Goal: Find specific page/section: Find specific page/section

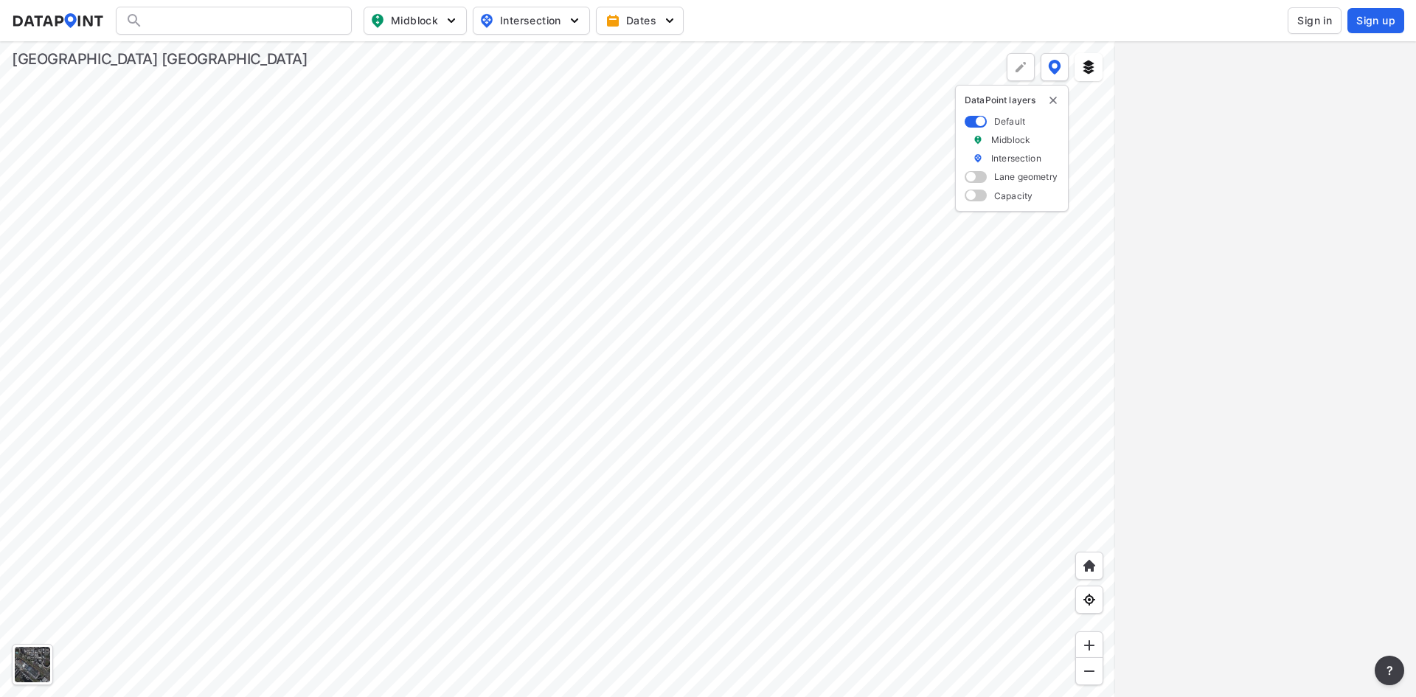
click at [1053, 97] on img "delete" at bounding box center [1053, 100] width 12 height 12
click at [286, 15] on input "Search" at bounding box center [242, 21] width 199 height 24
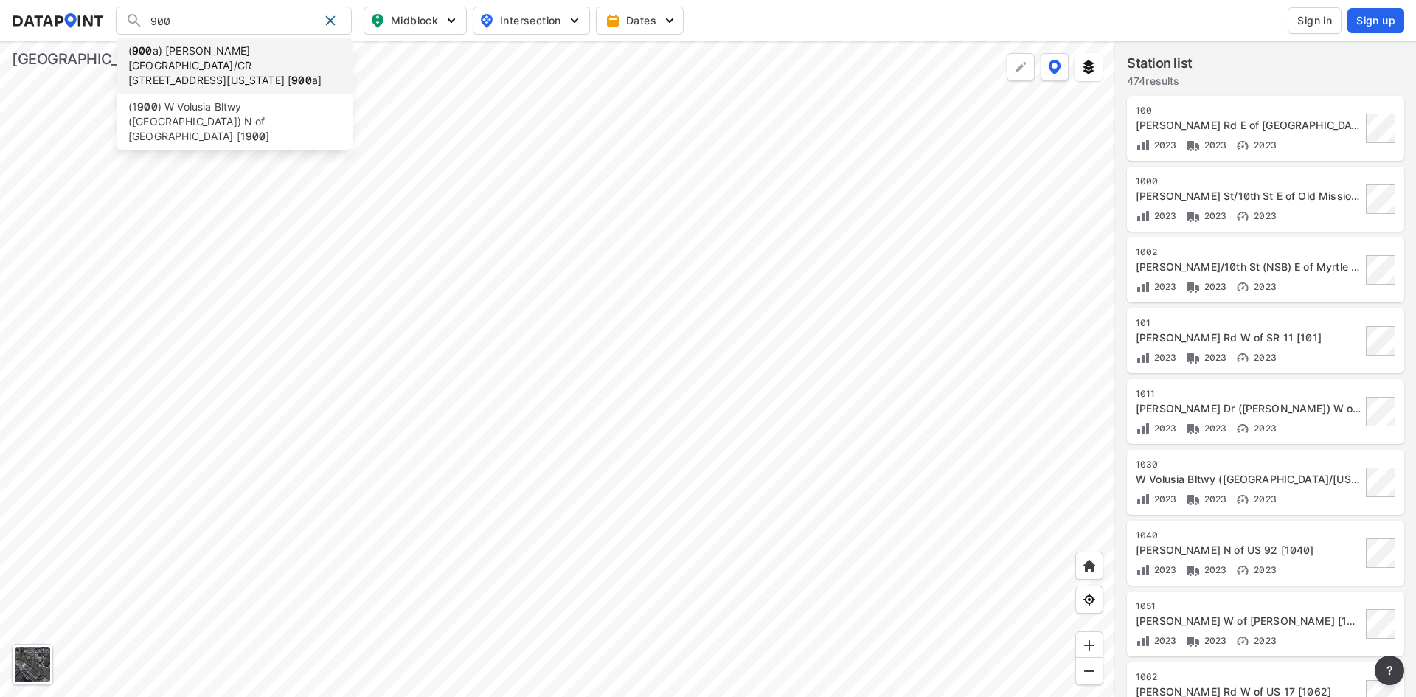
click at [204, 53] on li "( 900 a) Graves Ave/CR 4145 E of Kentucky Ave [ 900 a]" at bounding box center [234, 66] width 236 height 56
type input "(900a) Graves Ave/CR 4145 E of Kentucky Ave [900a]"
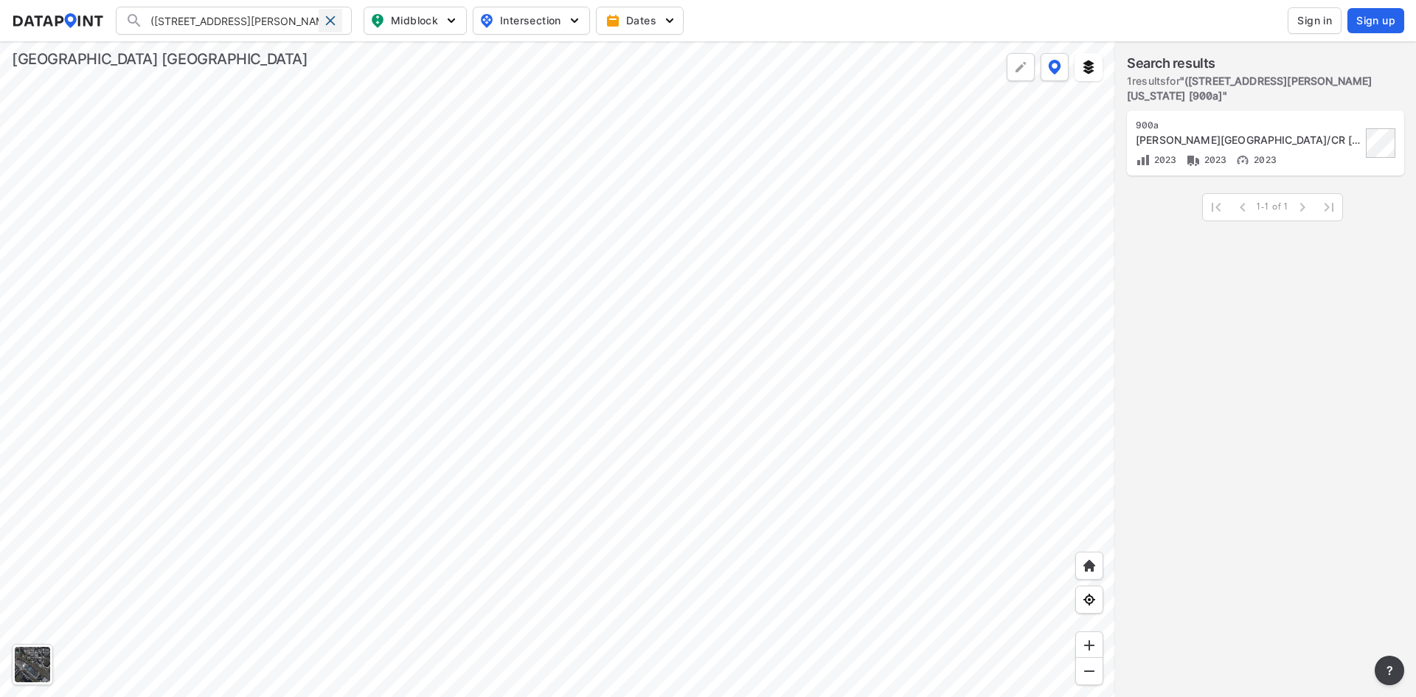
click at [332, 27] on div at bounding box center [330, 21] width 24 height 24
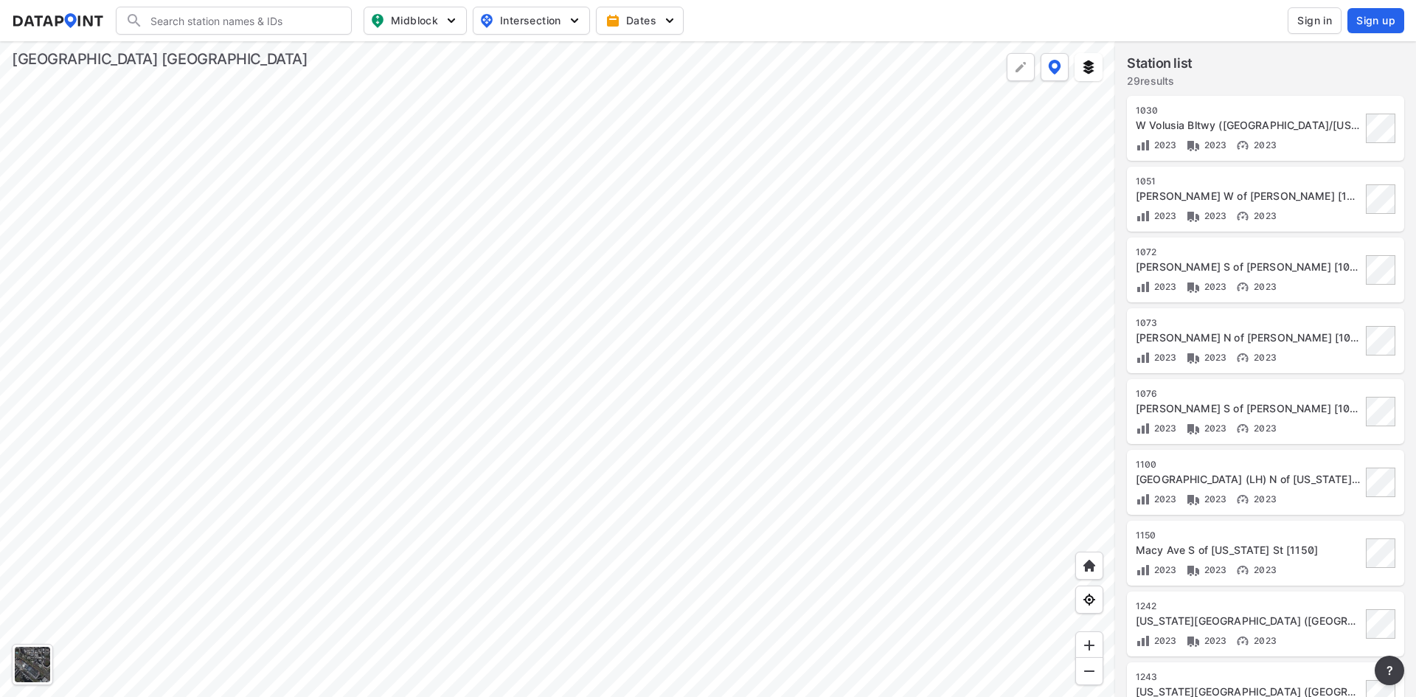
click at [268, 19] on input "Search" at bounding box center [242, 21] width 199 height 24
type input "484"
click at [230, 26] on input "484" at bounding box center [230, 21] width 175 height 24
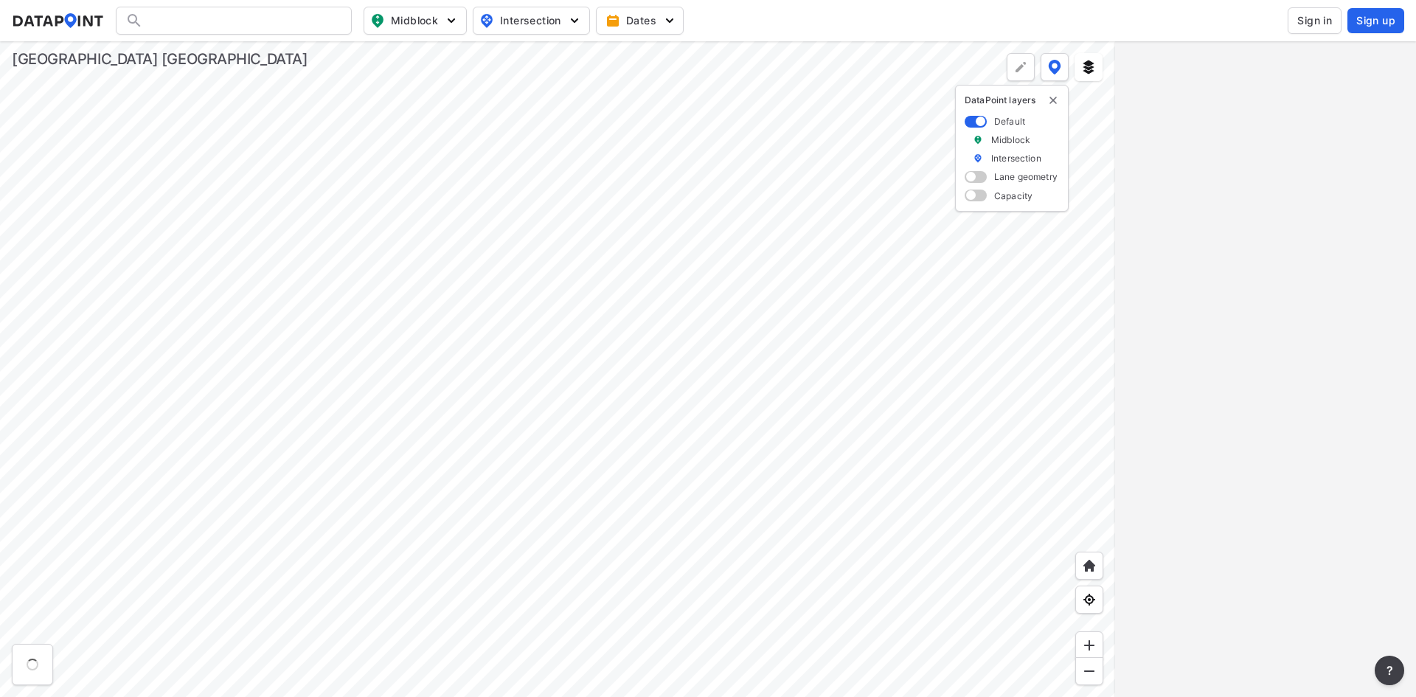
click at [221, 26] on div at bounding box center [234, 21] width 236 height 28
click at [215, 21] on div at bounding box center [234, 21] width 236 height 28
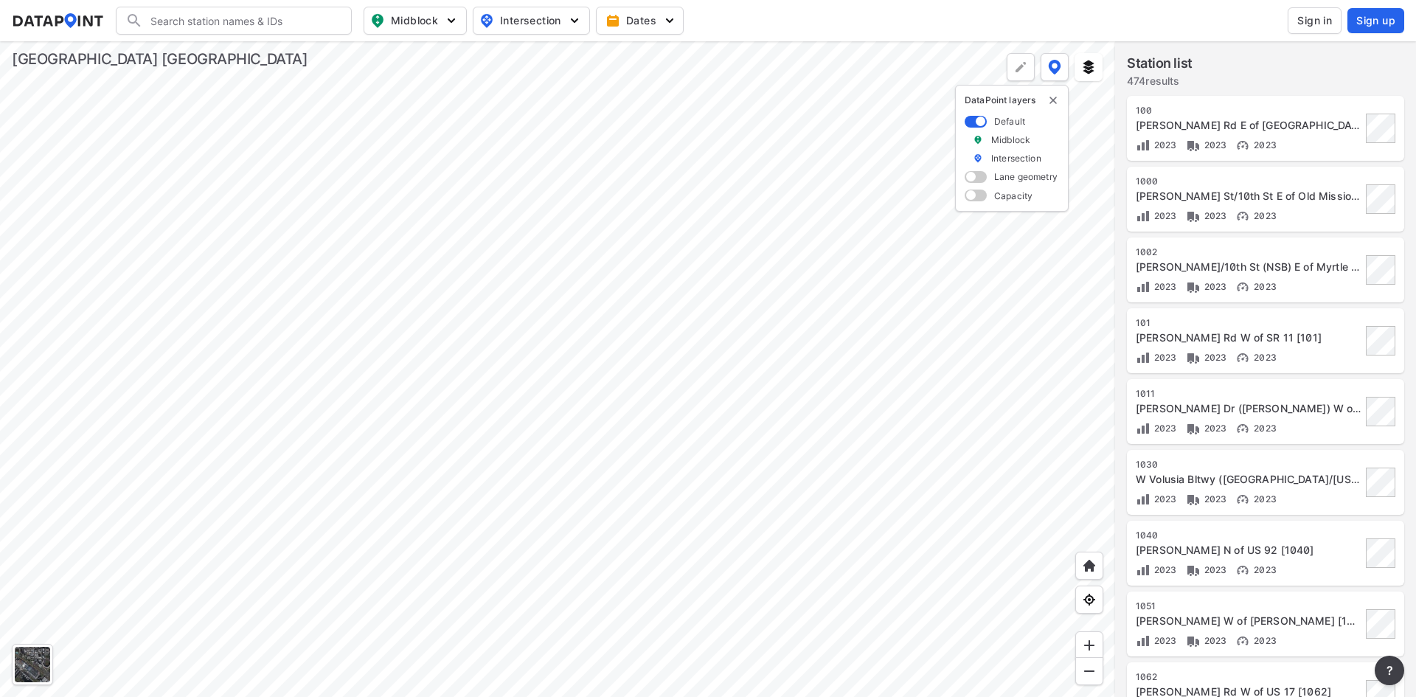
click at [205, 20] on input "Search" at bounding box center [242, 21] width 199 height 24
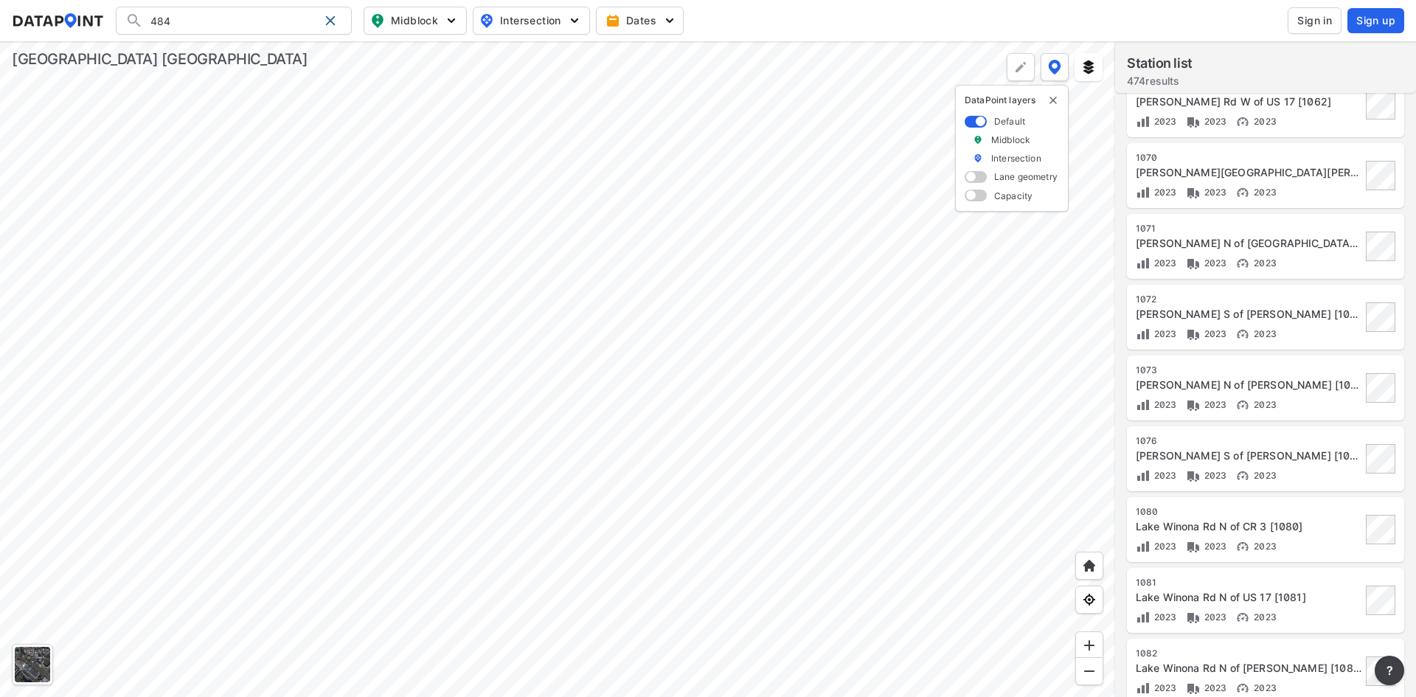
scroll to position [1219, 0]
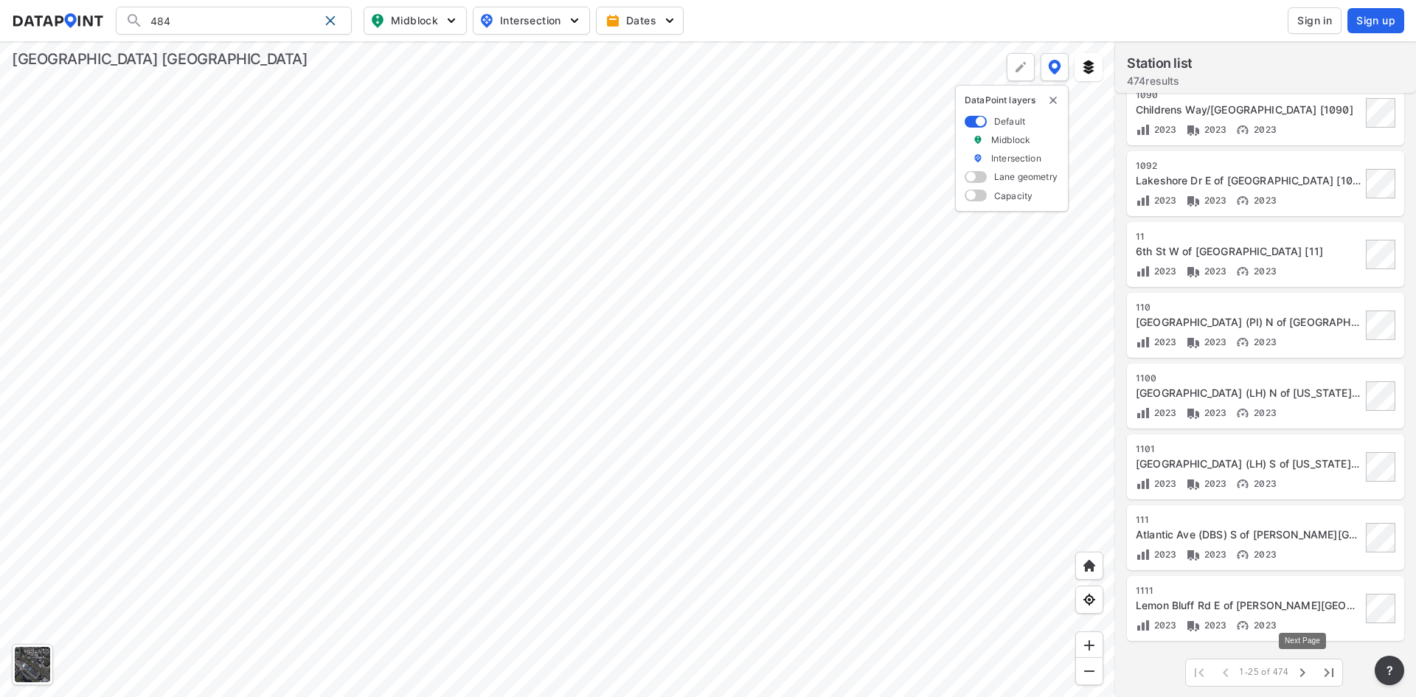
type input "484"
click at [1309, 672] on icon "button" at bounding box center [1302, 673] width 18 height 18
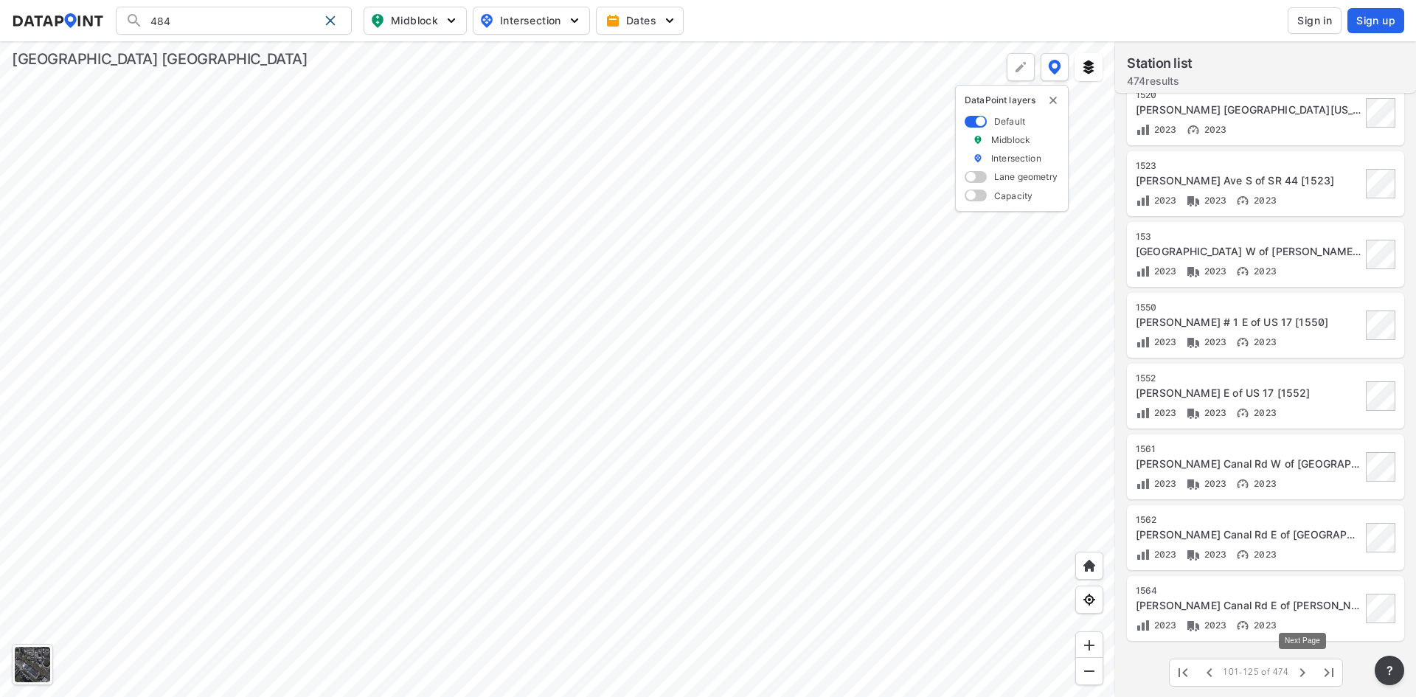
click at [1309, 672] on icon "button" at bounding box center [1302, 673] width 18 height 18
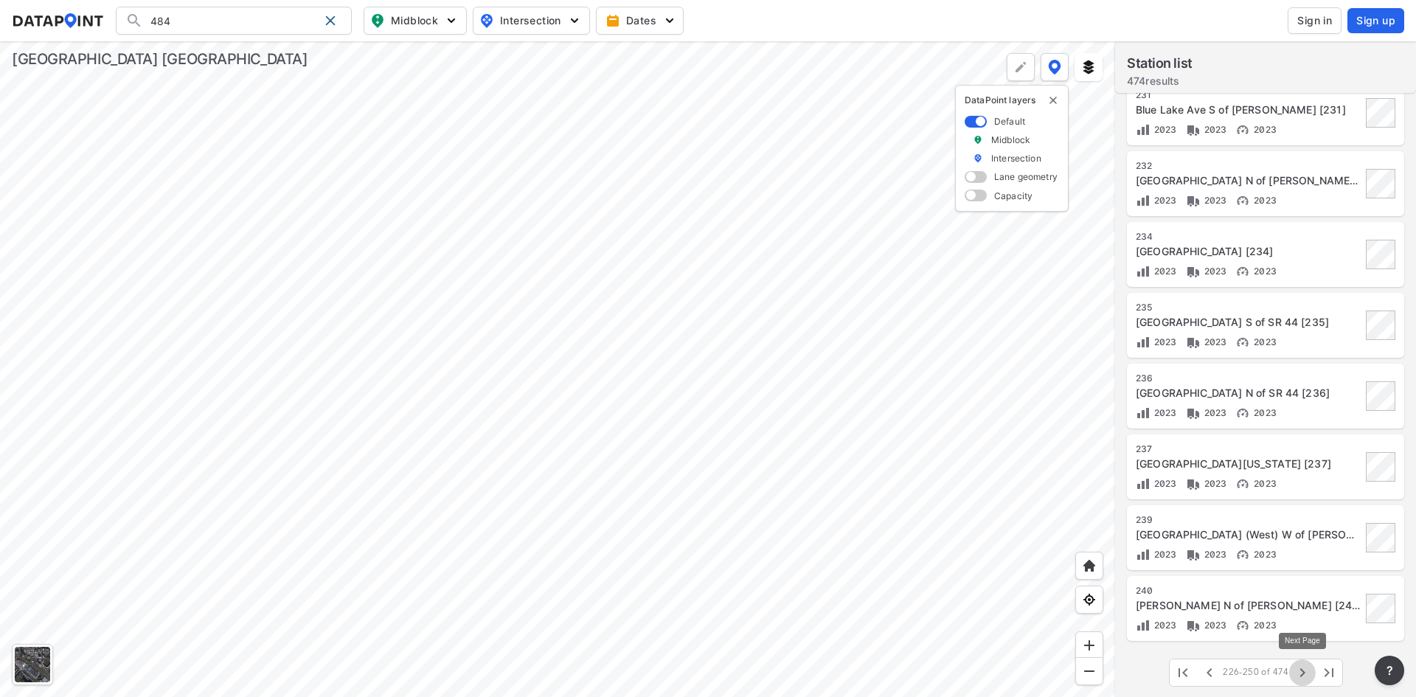
click at [1309, 672] on icon "button" at bounding box center [1302, 673] width 18 height 18
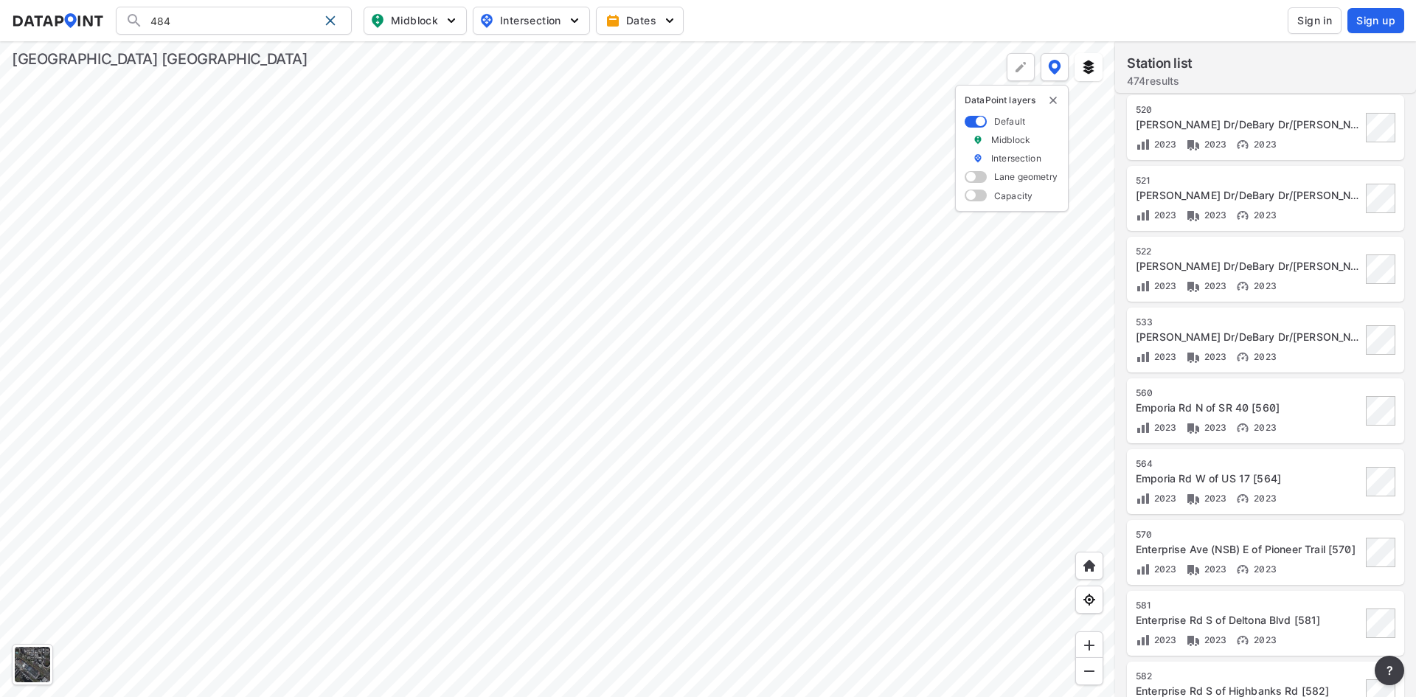
scroll to position [260, 0]
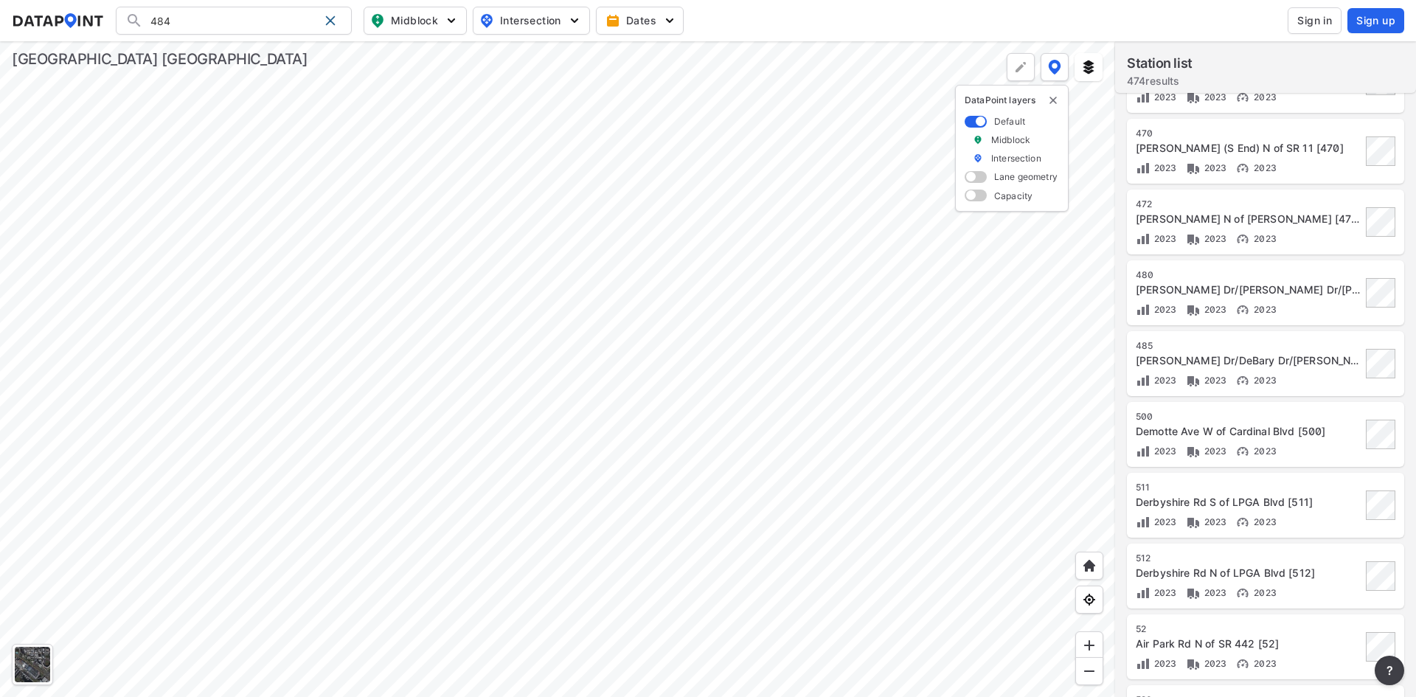
click at [1315, 18] on span "Sign in" at bounding box center [1314, 20] width 35 height 15
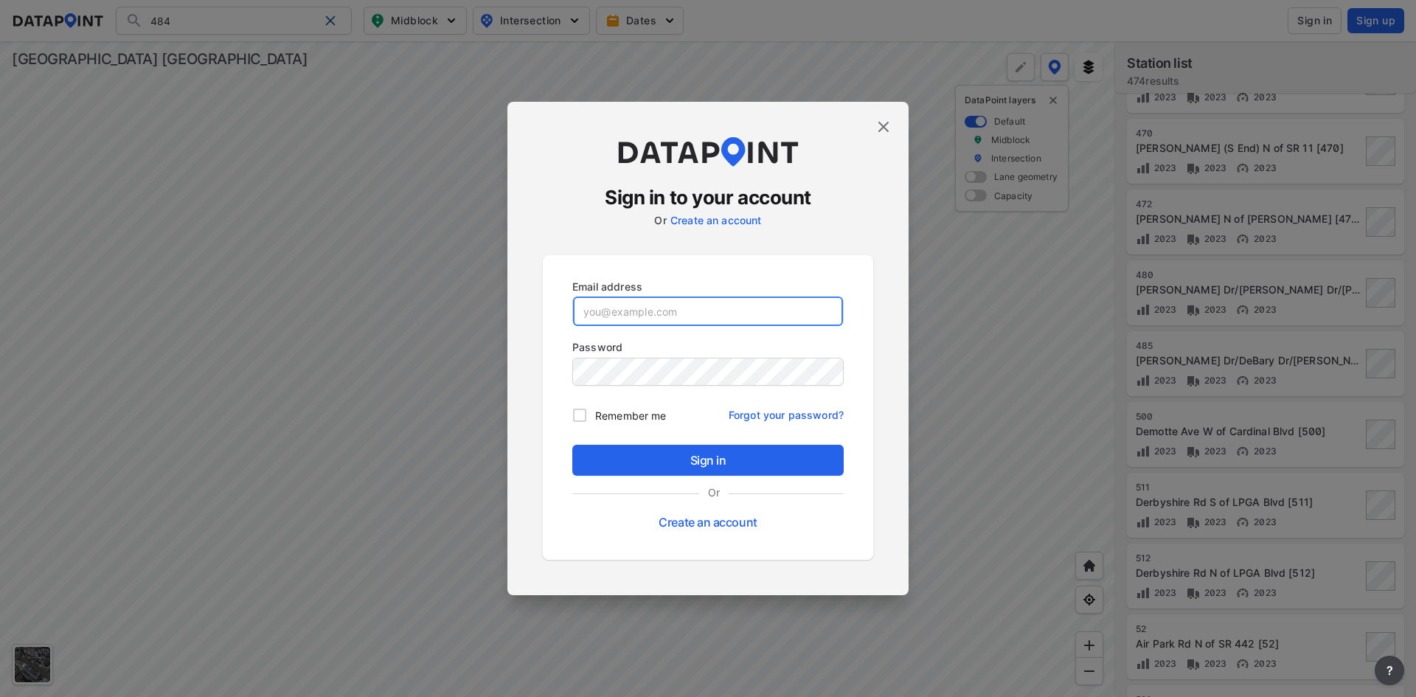
type input "[EMAIL_ADDRESS][DOMAIN_NAME]"
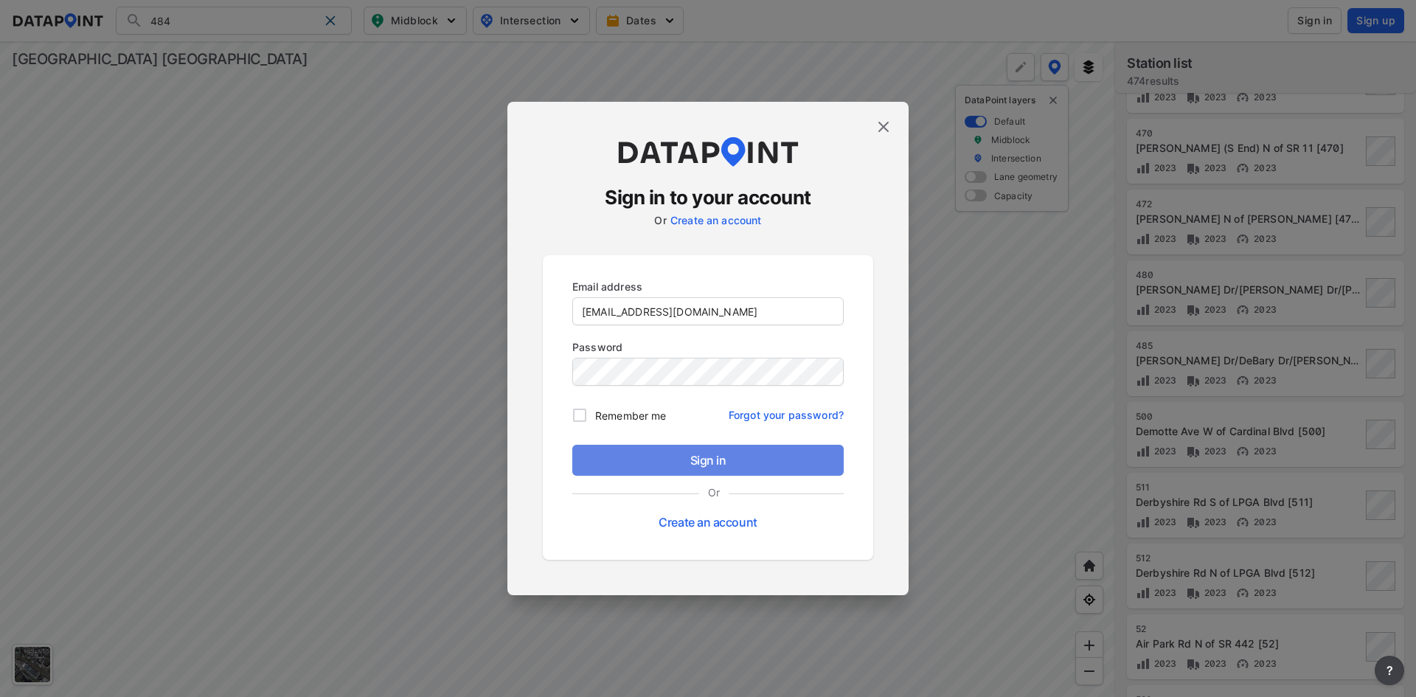
click at [691, 462] on span "Sign in" at bounding box center [708, 460] width 248 height 18
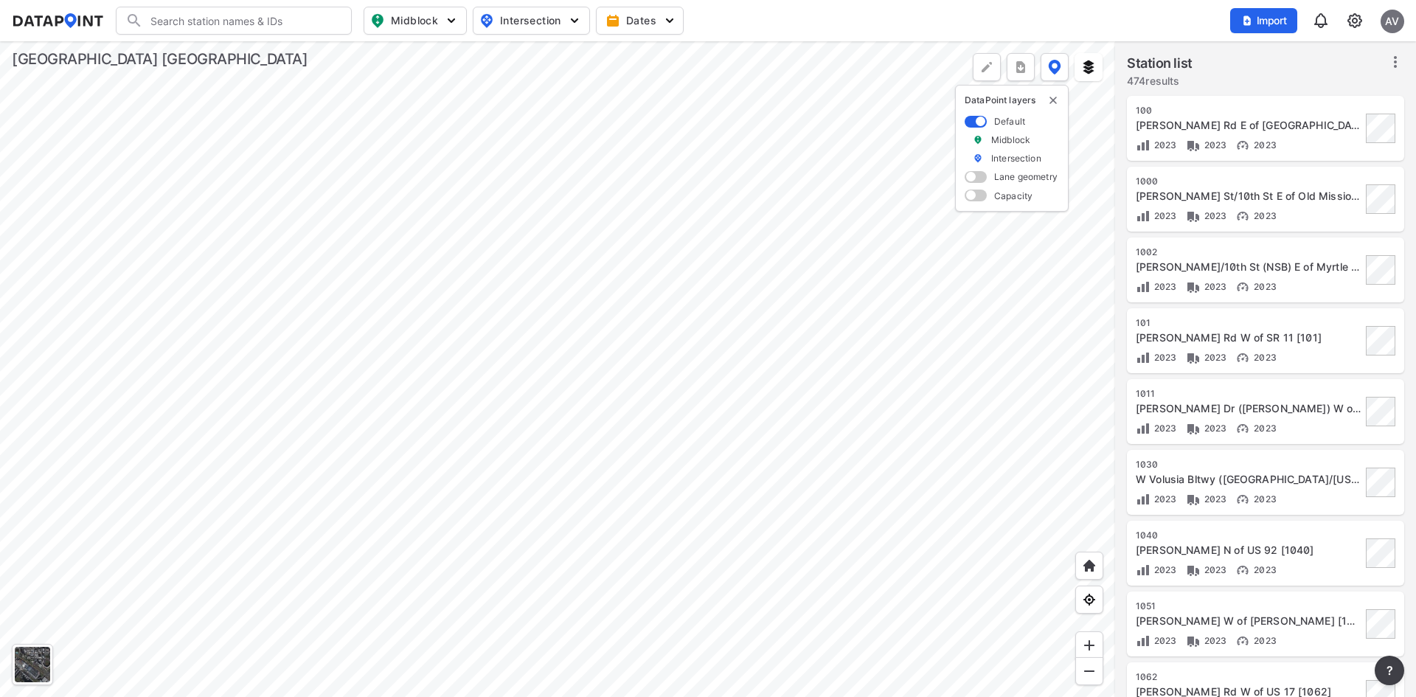
click at [257, 18] on input "Search" at bounding box center [242, 21] width 199 height 24
type input "481"
click at [1357, 19] on img at bounding box center [1354, 21] width 18 height 18
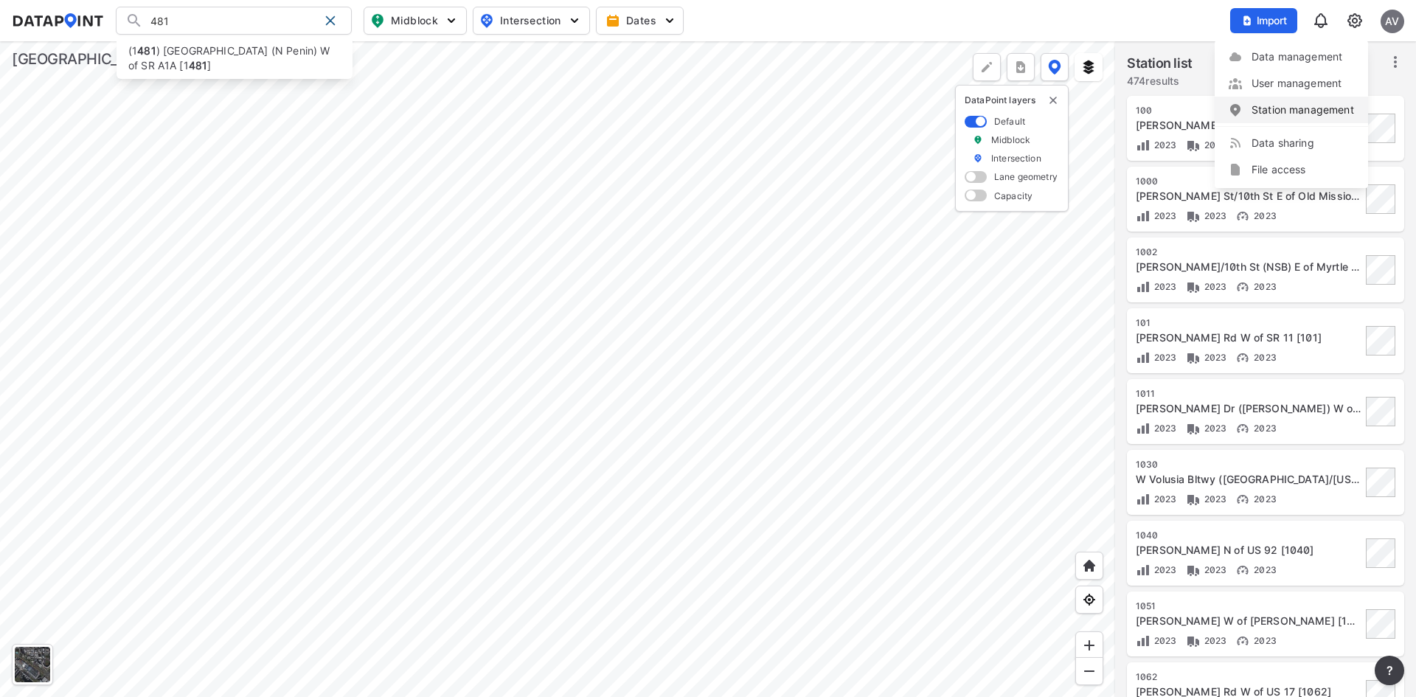
click at [1275, 112] on link "Station management" at bounding box center [1291, 109] width 127 height 15
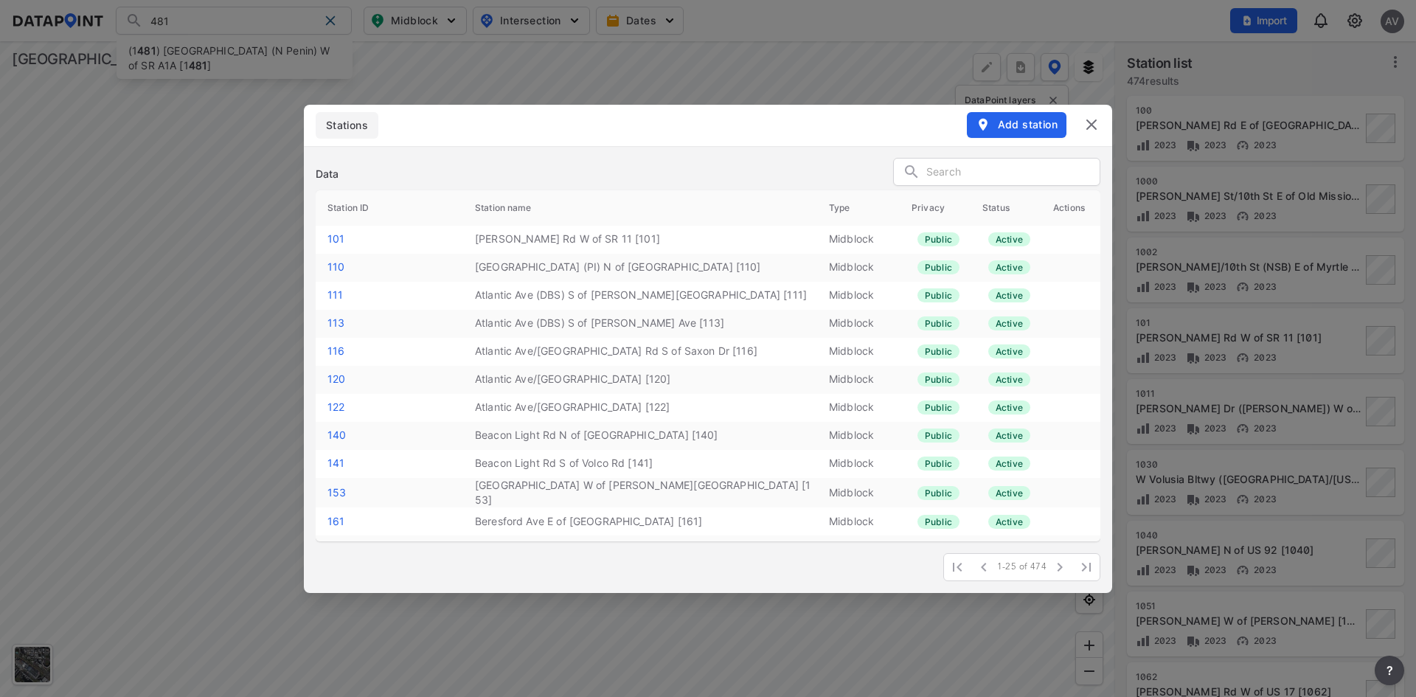
click at [965, 177] on input "text" at bounding box center [1012, 172] width 173 height 22
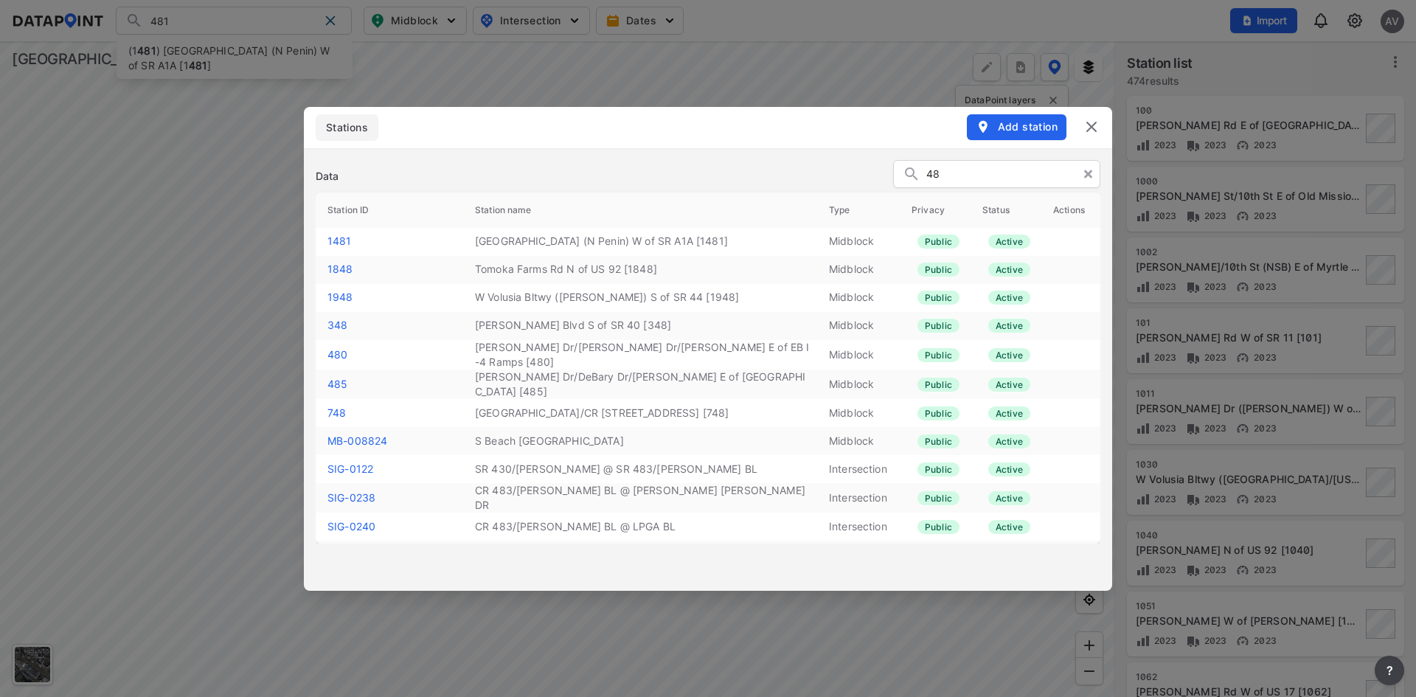
type input "48"
click at [1092, 126] on img at bounding box center [1091, 127] width 18 height 18
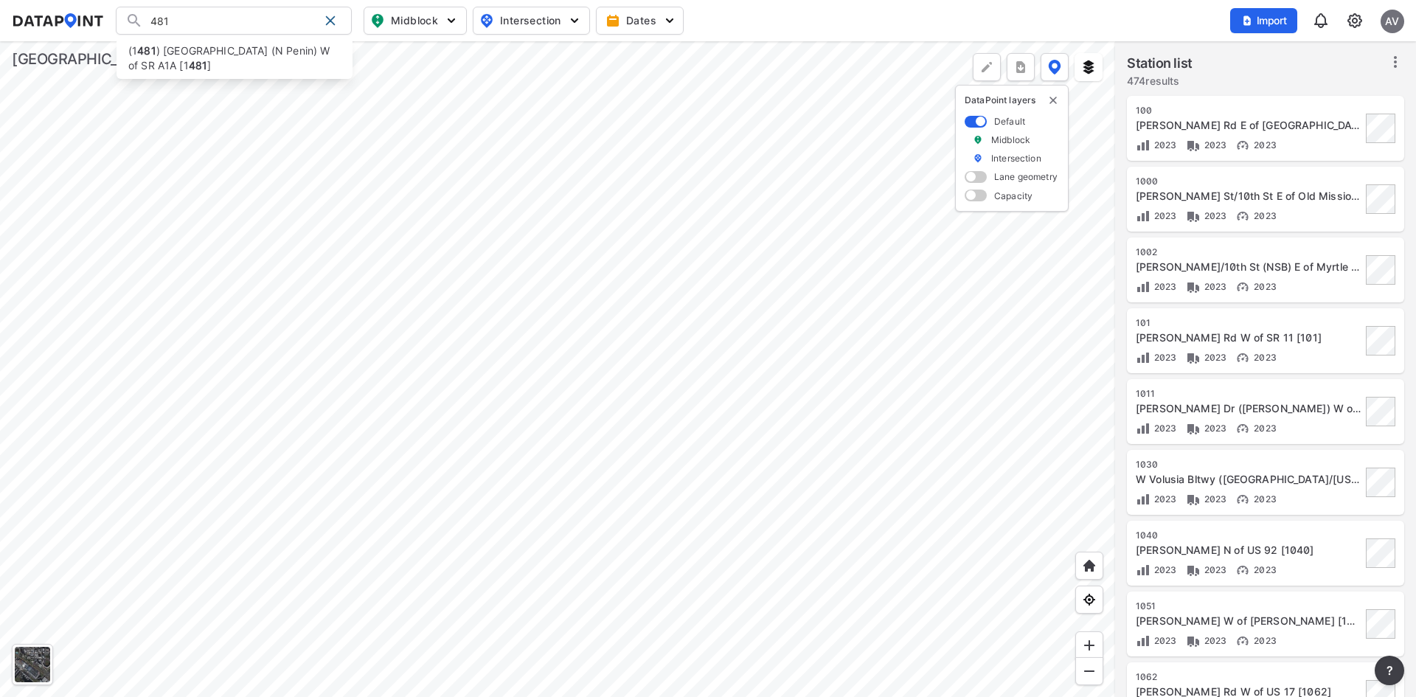
drag, startPoint x: 218, startPoint y: 26, endPoint x: 152, endPoint y: 4, distance: 69.9
click at [125, 29] on div "481 (1 481 ) [GEOGRAPHIC_DATA] (N Penin) W of SR A1A [1 481 ] Search No results…" at bounding box center [234, 21] width 236 height 28
type input "533"
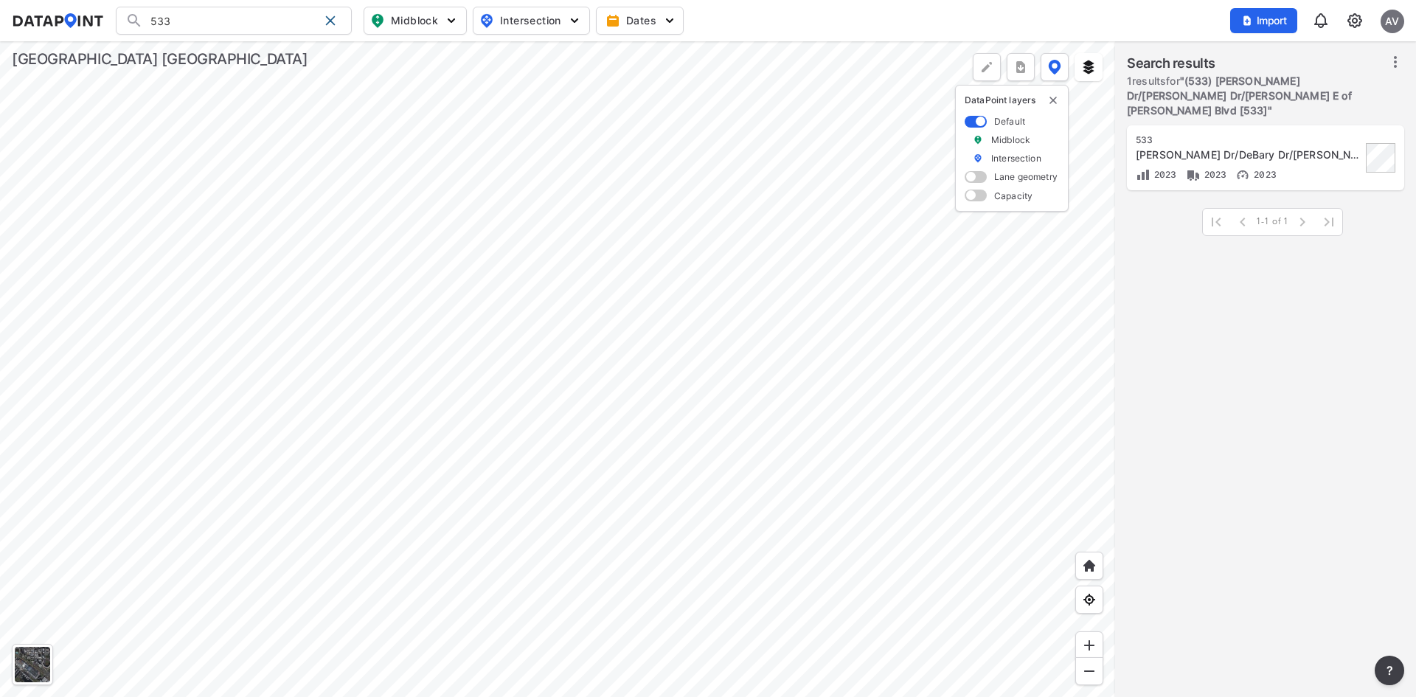
type input "(533) [PERSON_NAME] Dr/[PERSON_NAME] Dr/[PERSON_NAME] E of [PERSON_NAME] Blvd […"
click at [1201, 125] on div "[STREET_ADDRESS][PERSON_NAME]/DeBary Dr/[PERSON_NAME] E of [PERSON_NAME] Blvd […" at bounding box center [1265, 157] width 277 height 65
click at [1189, 147] on div "[STREET_ADDRESS][PERSON_NAME]/DeBary Dr/[PERSON_NAME] E of [PERSON_NAME] Blvd […" at bounding box center [1248, 158] width 226 height 48
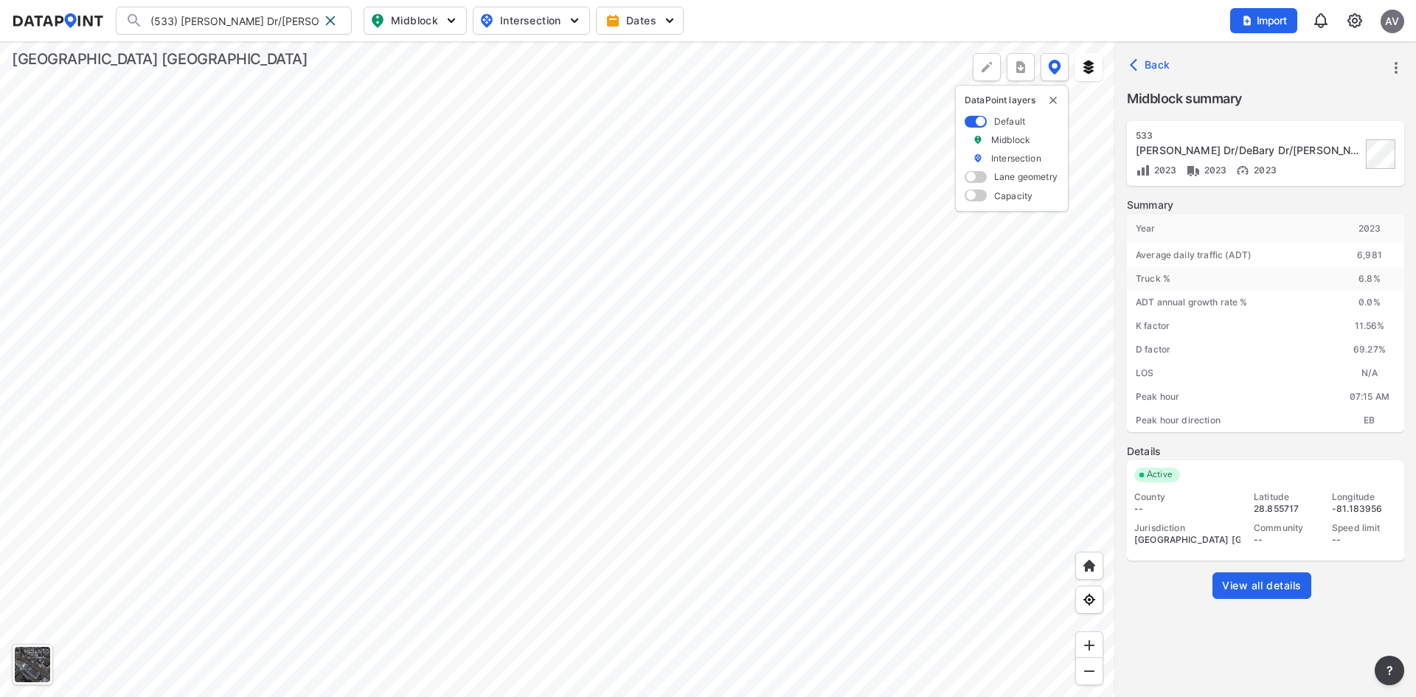
click at [650, 408] on div at bounding box center [557, 368] width 1115 height 655
click at [325, 21] on span at bounding box center [330, 21] width 12 height 12
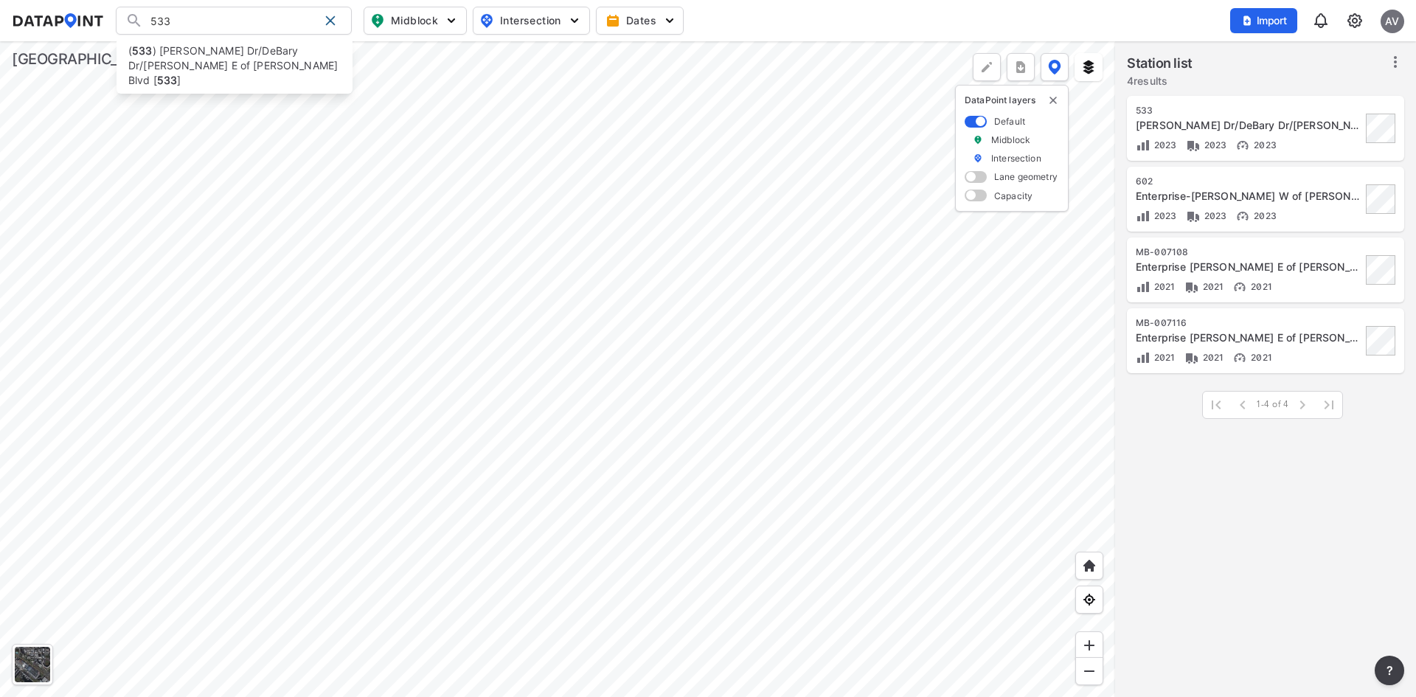
type input "533"
type input "(533) [PERSON_NAME] Dr/[PERSON_NAME] Dr/[PERSON_NAME] E of [PERSON_NAME] Blvd […"
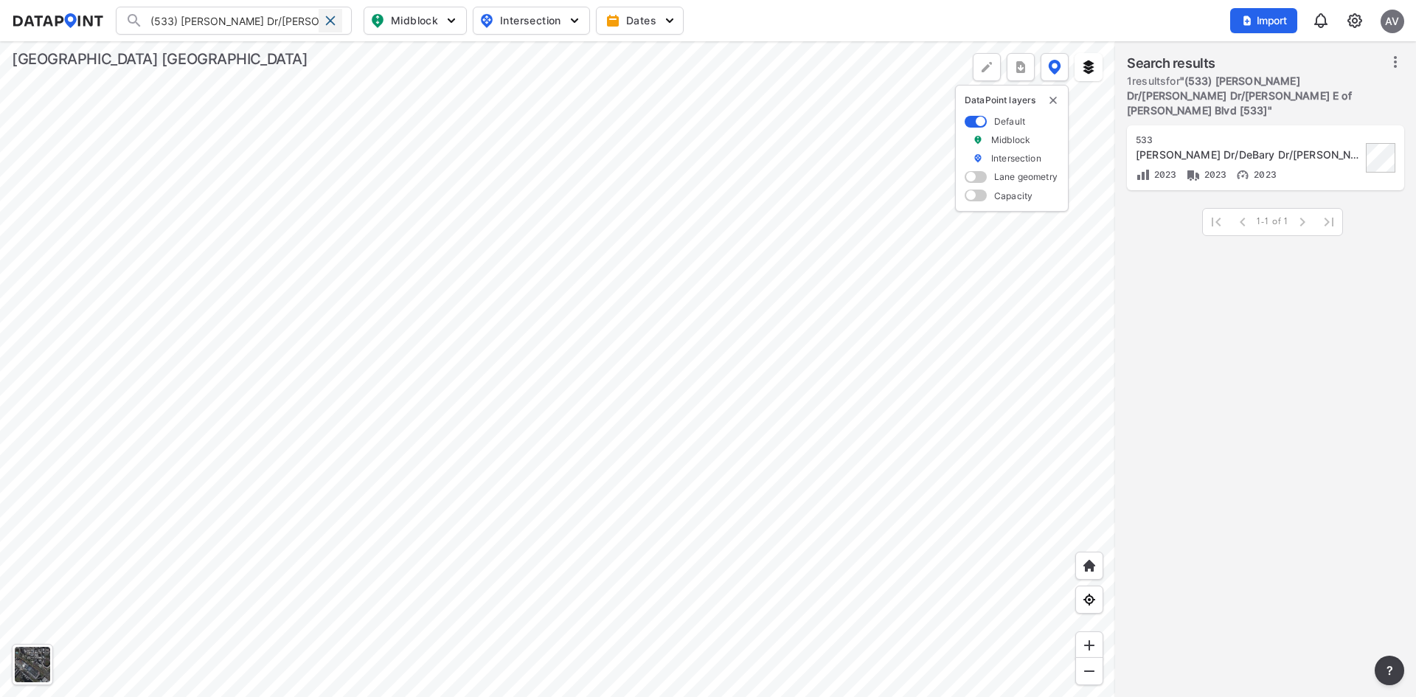
click at [334, 18] on span at bounding box center [330, 21] width 12 height 12
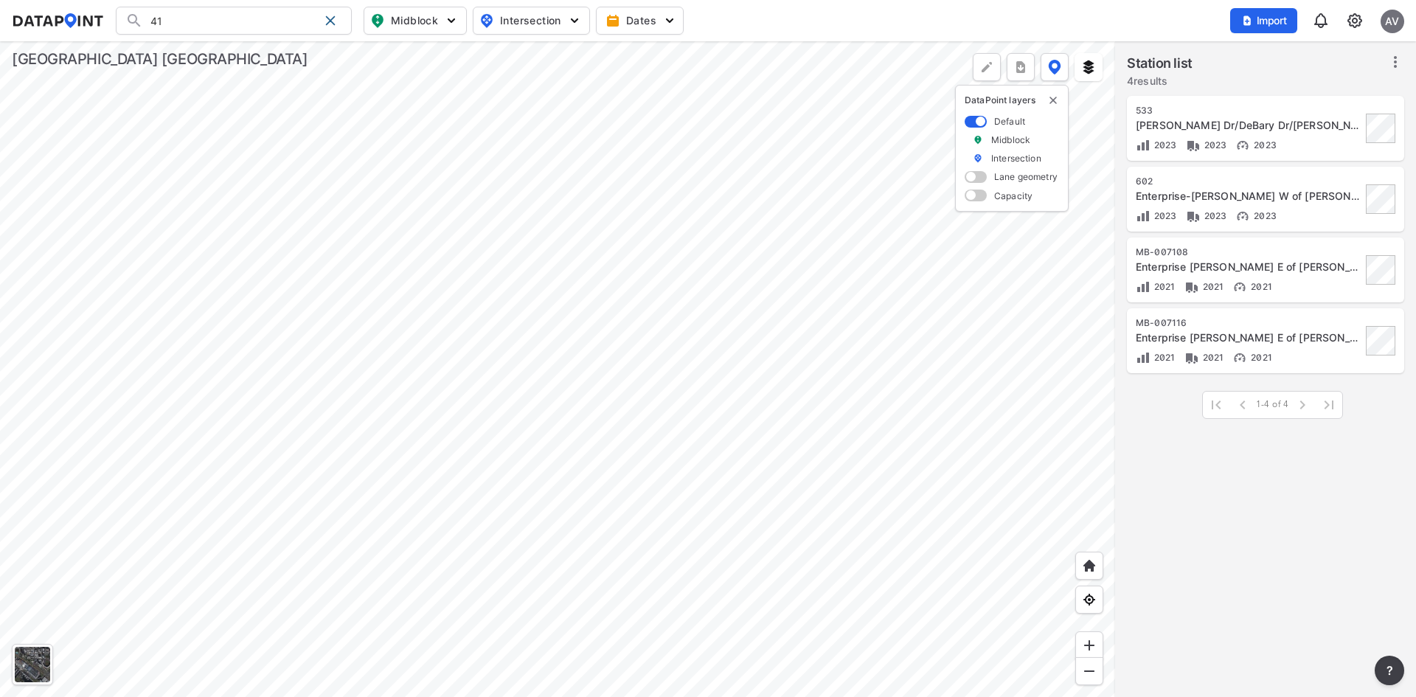
drag, startPoint x: 271, startPoint y: 14, endPoint x: 36, endPoint y: 17, distance: 234.5
click at [0, 0] on div "41 Search No results There were no results found for "41". Midblock Intersectio…" at bounding box center [0, 0] width 0 height 0
type input "a"
type input "4"
type input "[PERSON_NAME]"
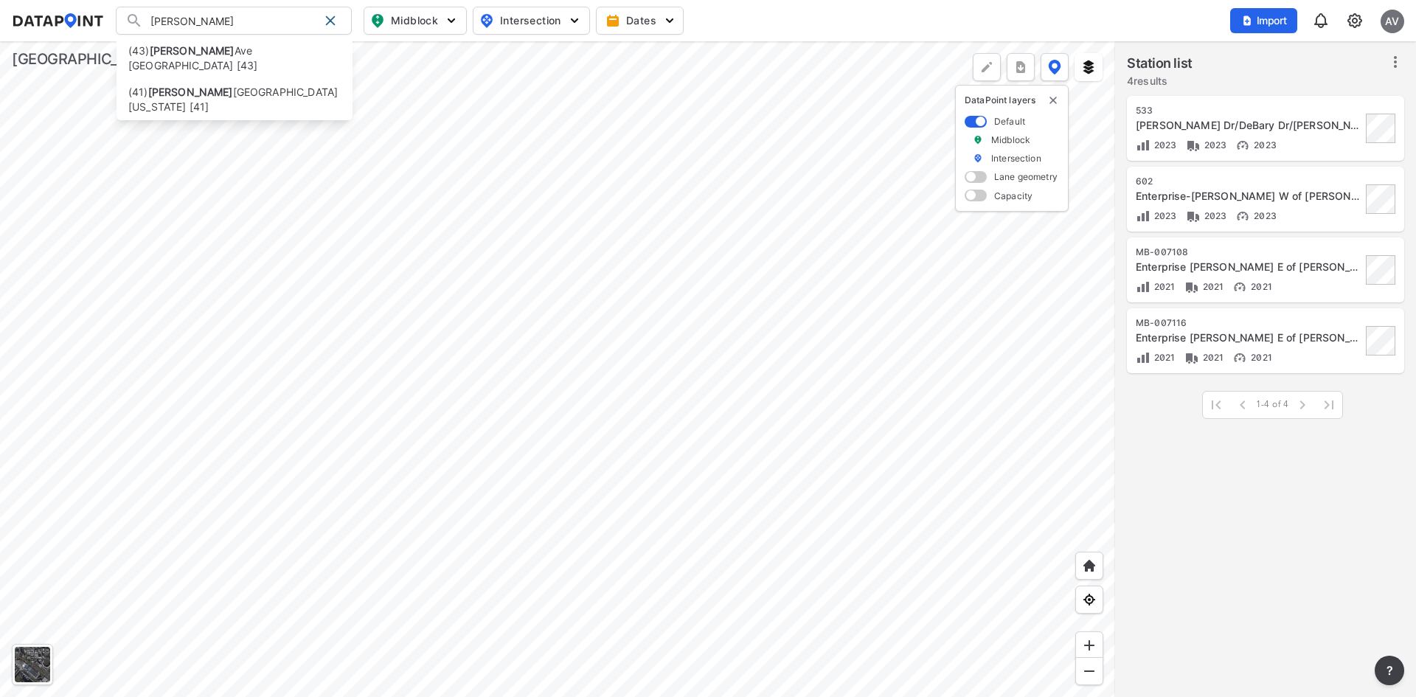
type input "(41) [PERSON_NAME] Ave S of [US_STATE][GEOGRAPHIC_DATA] [41]"
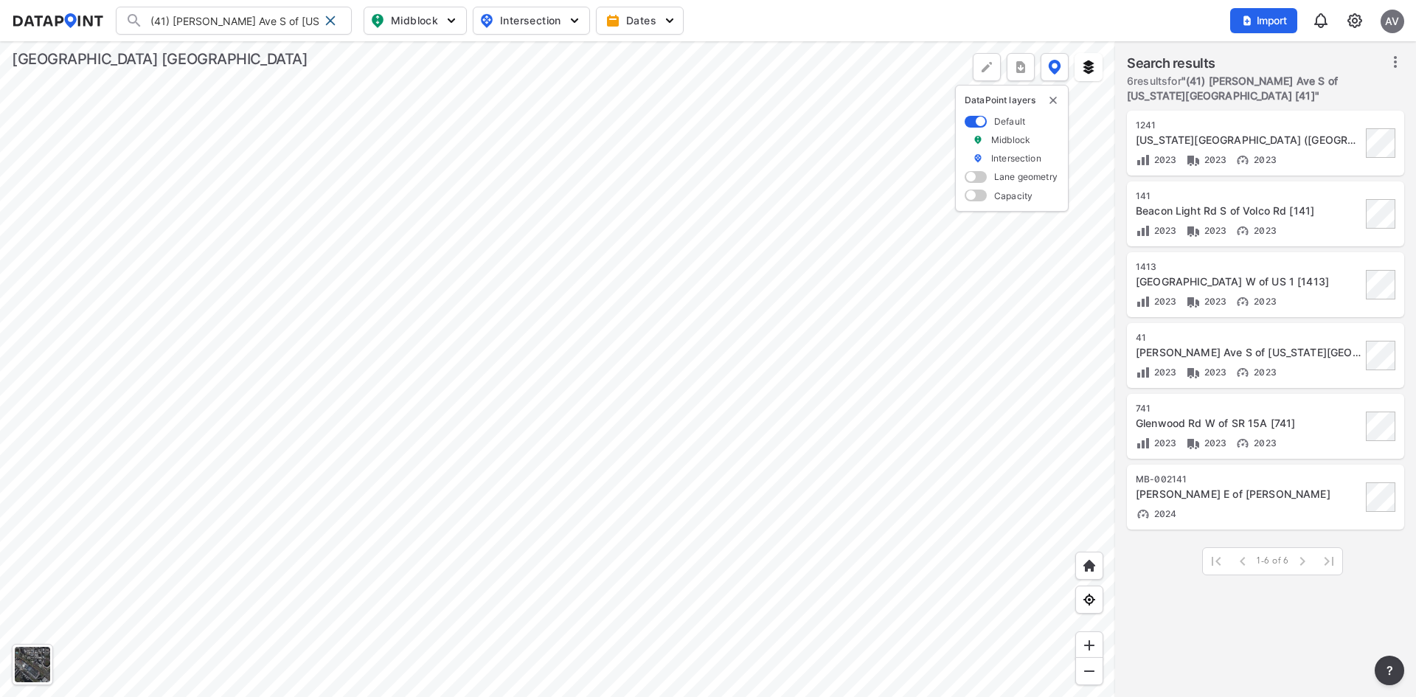
click at [432, 377] on div at bounding box center [557, 368] width 1115 height 655
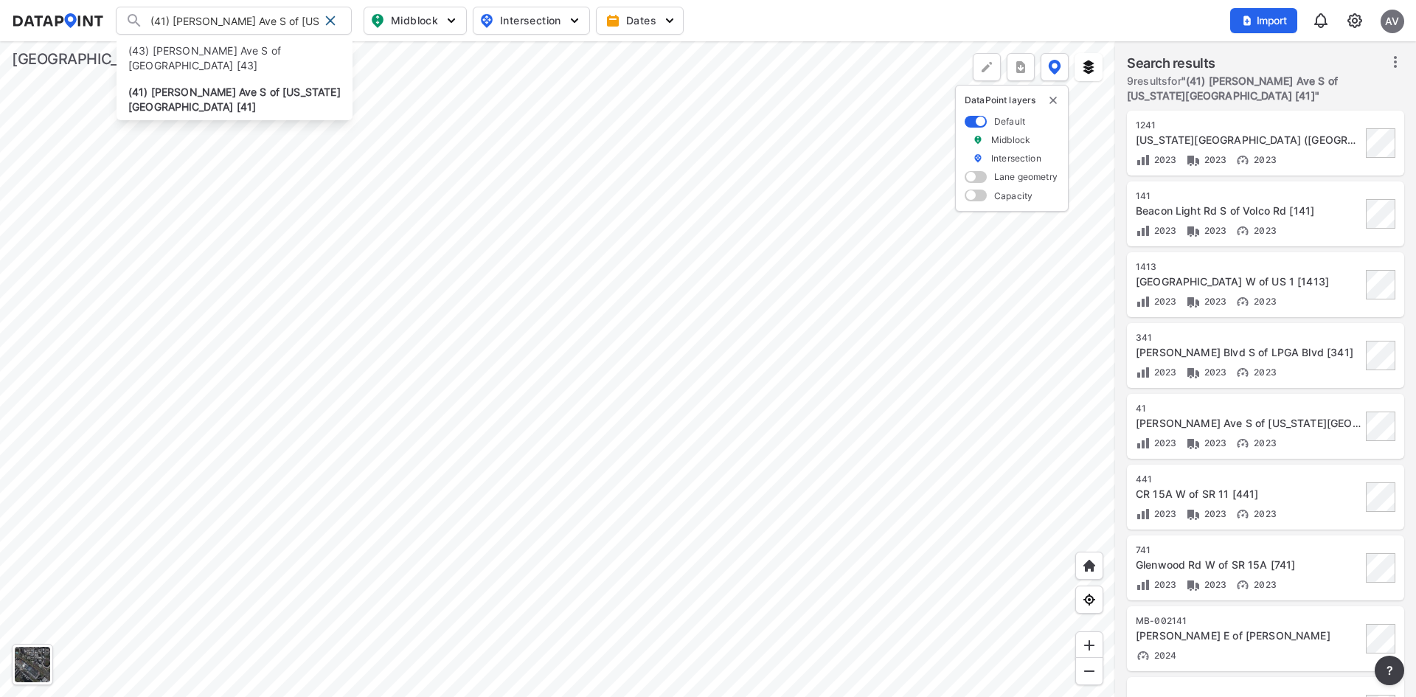
click at [234, 27] on input "(41) [PERSON_NAME] Ave S of [US_STATE][GEOGRAPHIC_DATA] [41]" at bounding box center [230, 21] width 175 height 24
click at [1187, 418] on div "[PERSON_NAME] Ave S of [US_STATE][GEOGRAPHIC_DATA] [41]" at bounding box center [1248, 423] width 226 height 15
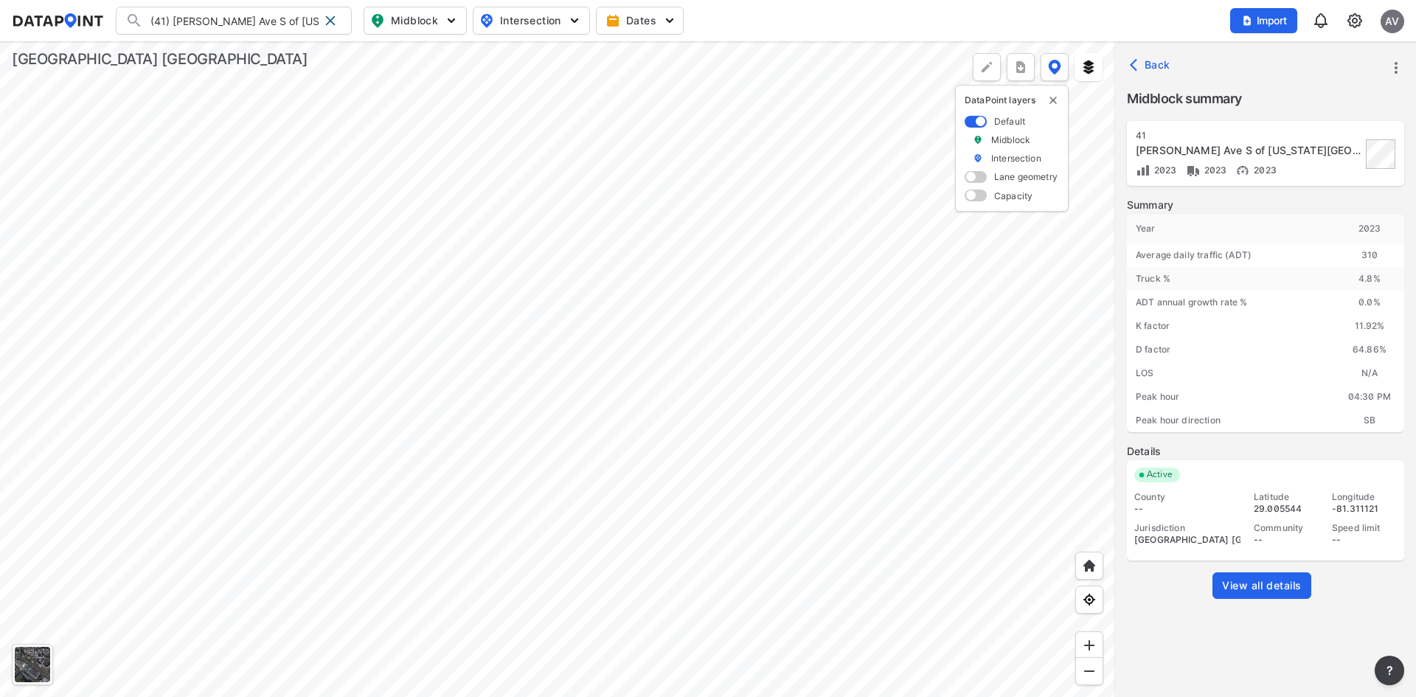
click at [534, 179] on div at bounding box center [557, 368] width 1115 height 655
click at [328, 16] on span at bounding box center [330, 21] width 12 height 12
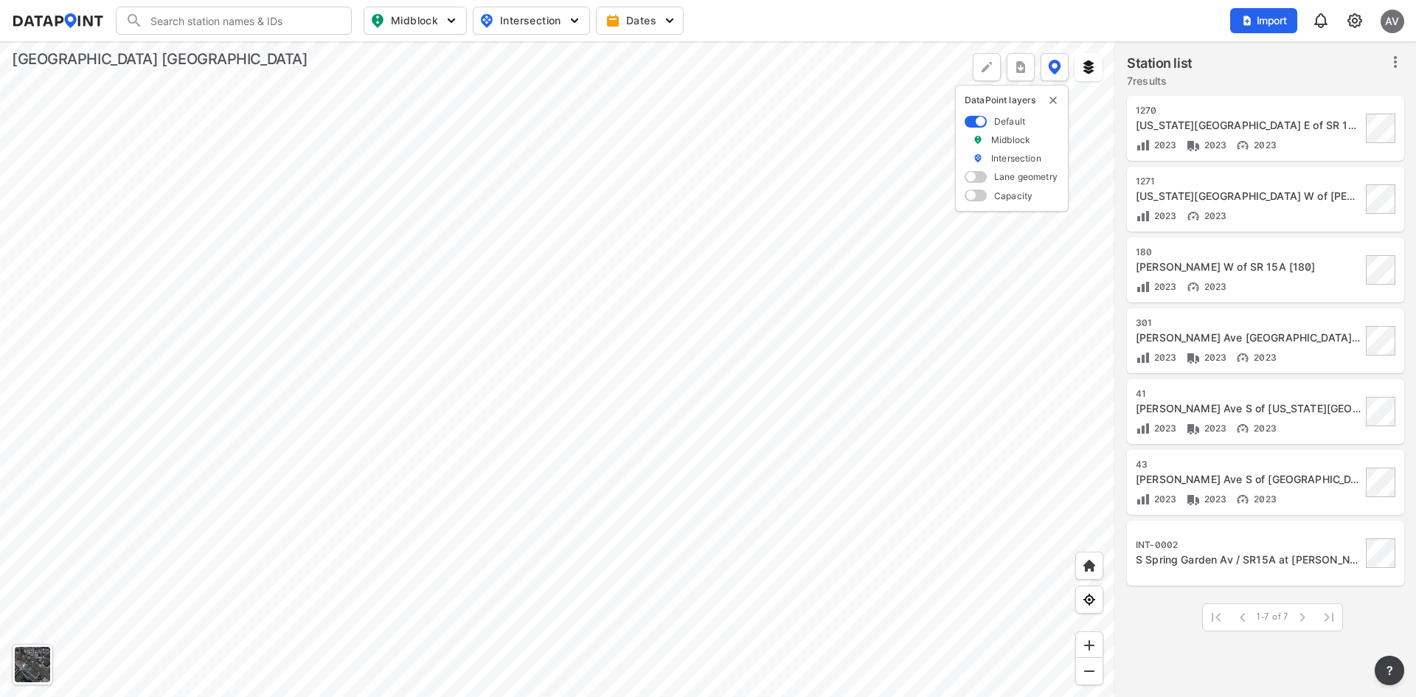
click at [492, 212] on div at bounding box center [557, 368] width 1115 height 655
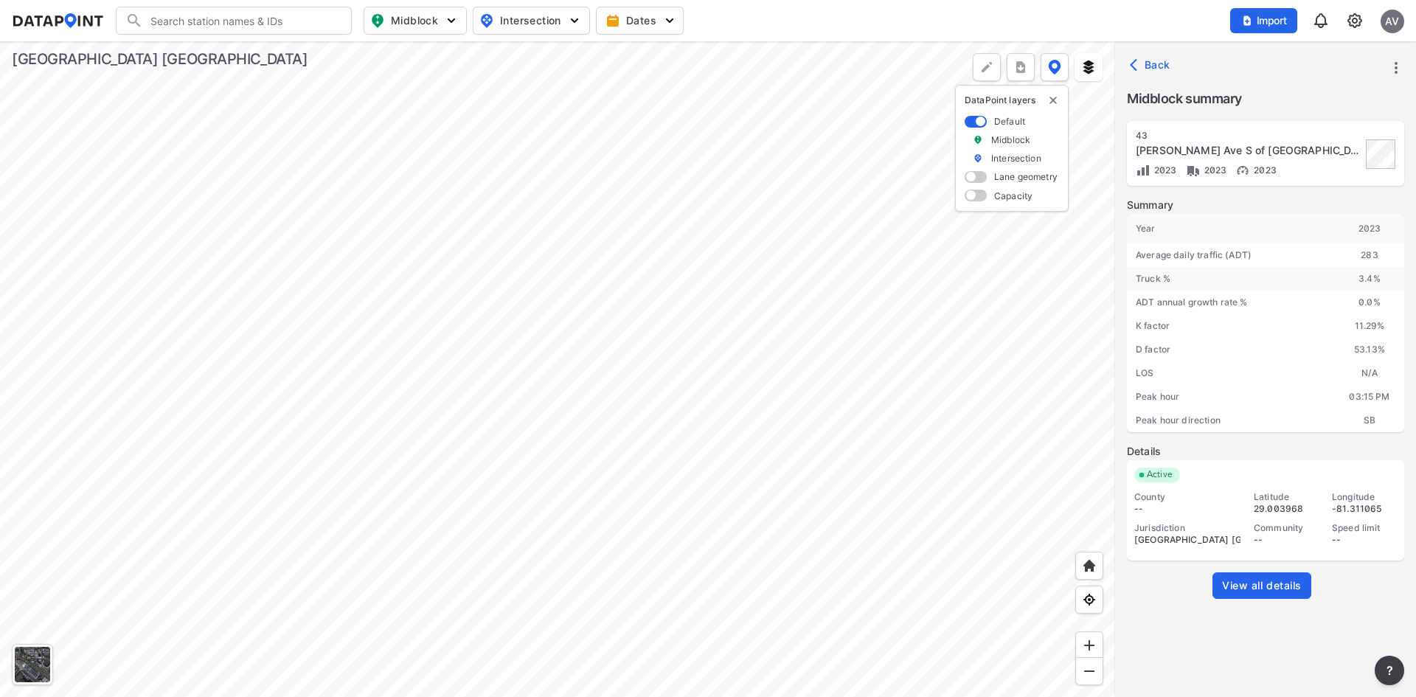
click at [948, 402] on div at bounding box center [557, 368] width 1115 height 655
click at [774, 133] on div at bounding box center [557, 368] width 1115 height 655
click at [588, 581] on div at bounding box center [557, 368] width 1115 height 655
click at [513, 519] on div at bounding box center [557, 368] width 1115 height 655
drag, startPoint x: 226, startPoint y: 20, endPoint x: 277, endPoint y: 3, distance: 53.6
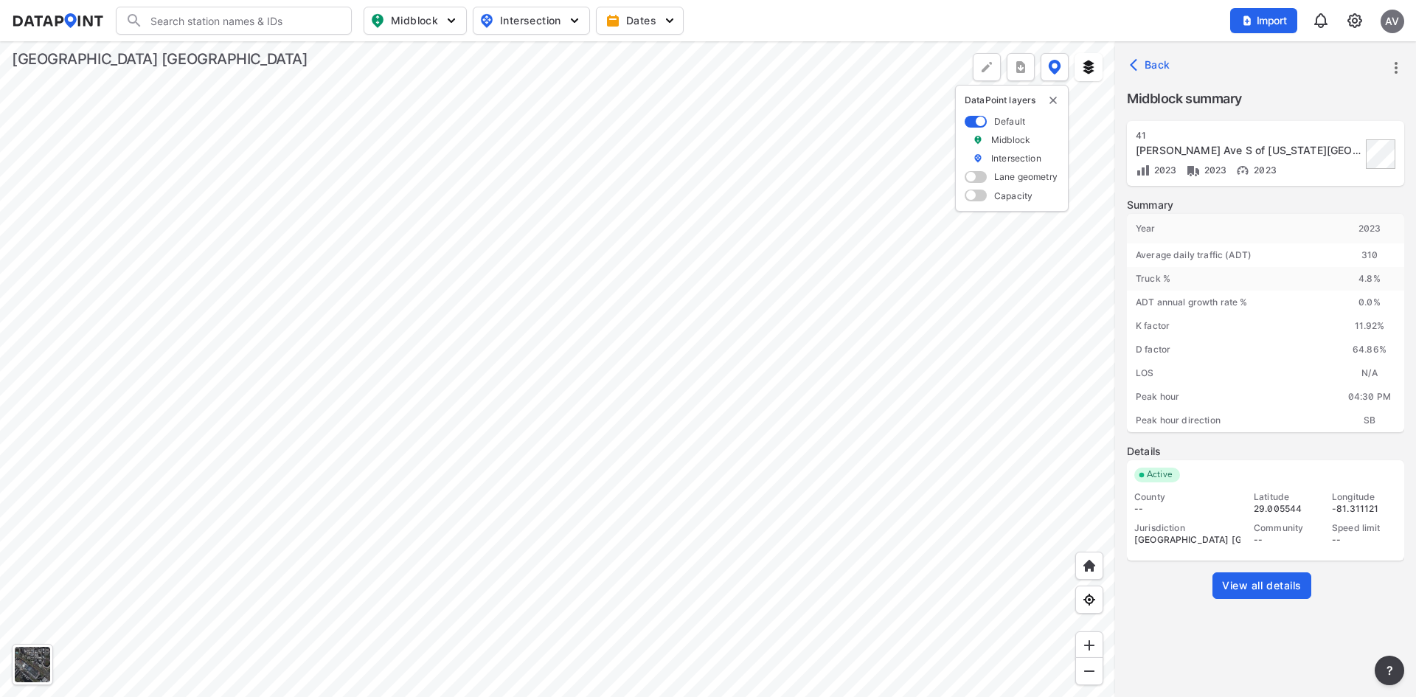
click at [226, 20] on input "Search" at bounding box center [242, 21] width 199 height 24
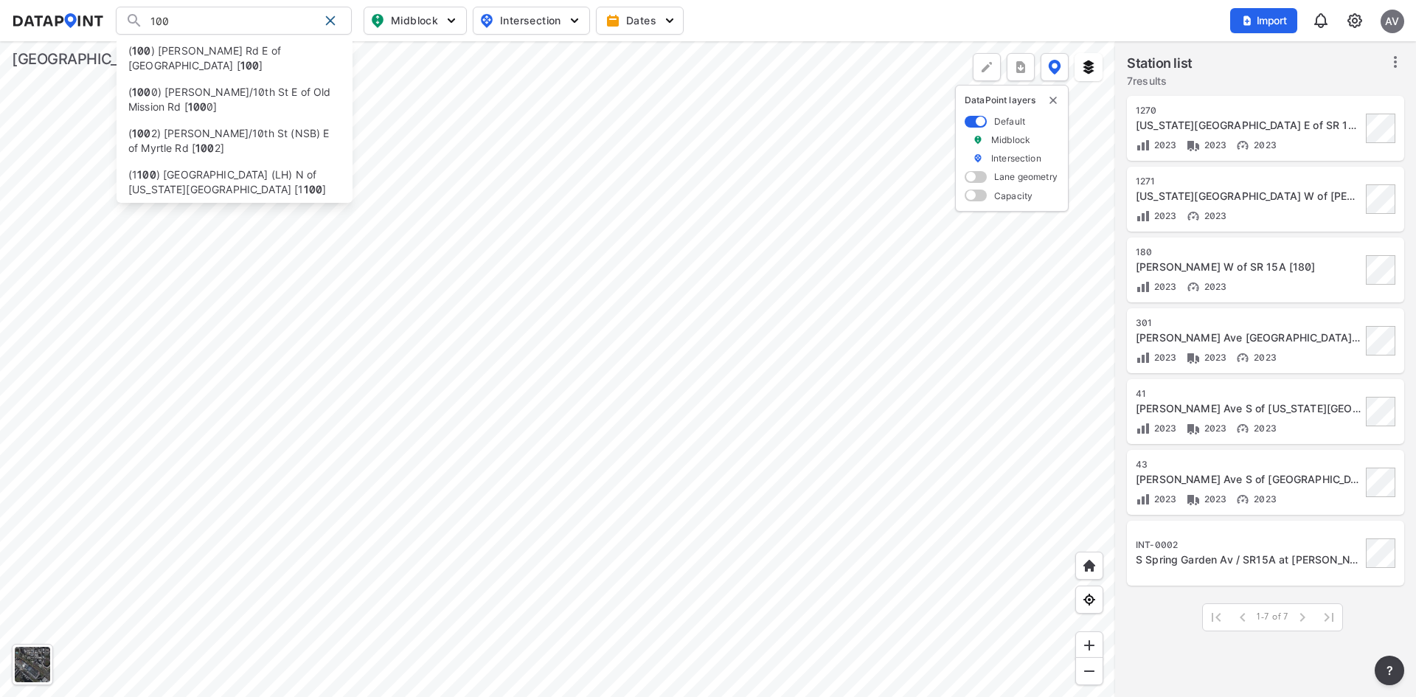
type input "100"
type input "(100) [PERSON_NAME] Rd E of [GEOGRAPHIC_DATA] [100]"
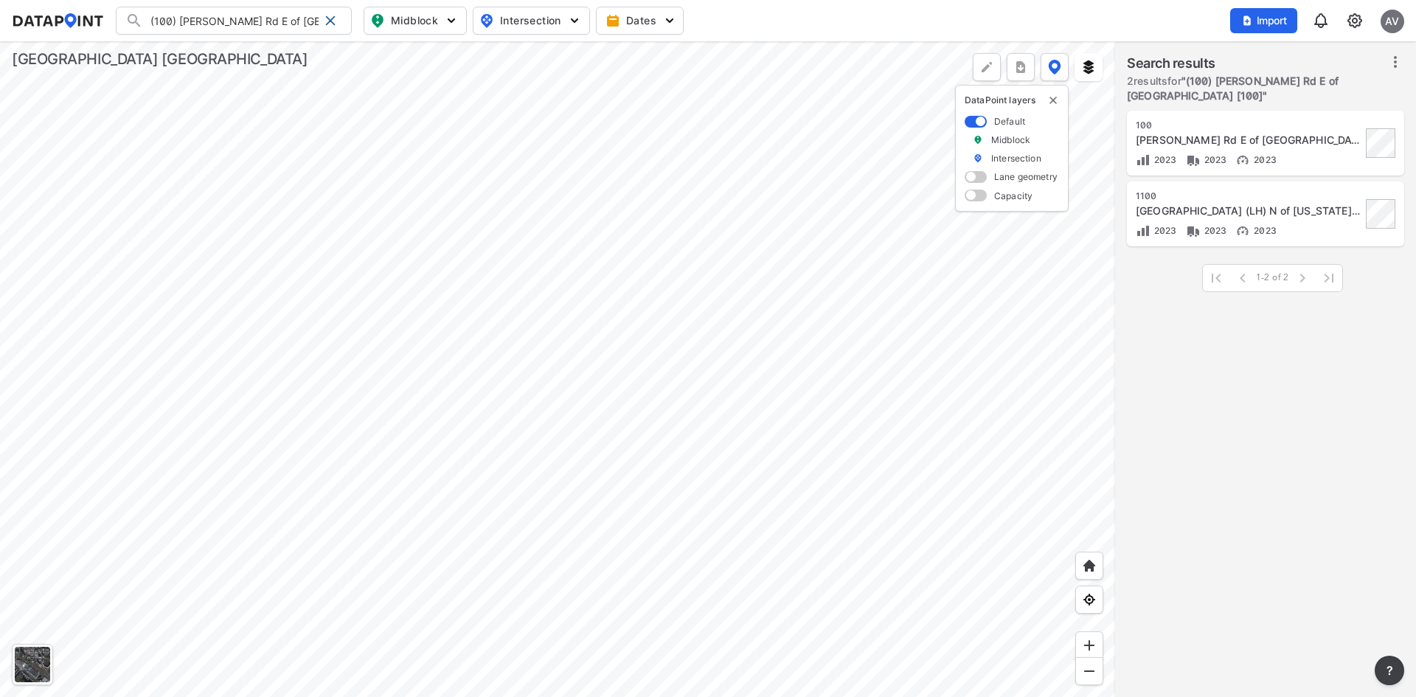
click at [397, 276] on div at bounding box center [557, 368] width 1115 height 655
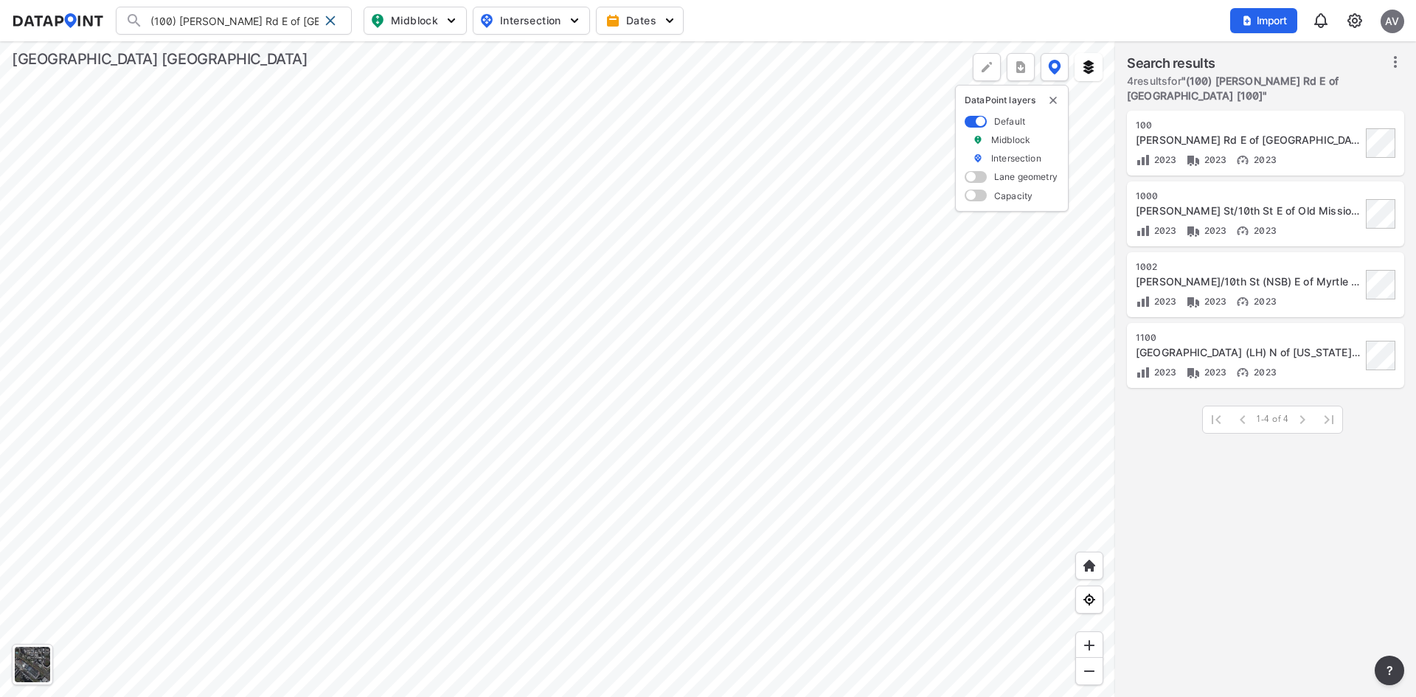
click at [1214, 136] on div "[PERSON_NAME] Rd E of [GEOGRAPHIC_DATA] [100]" at bounding box center [1248, 140] width 226 height 15
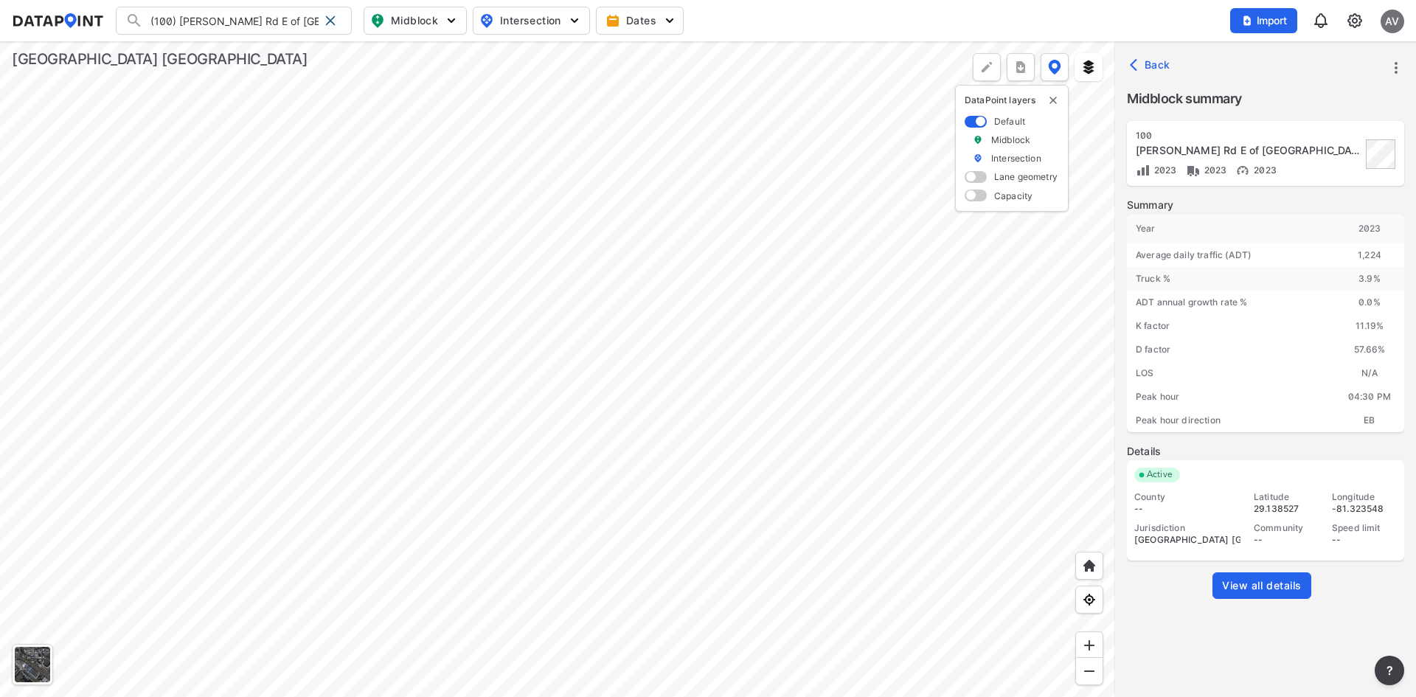
click at [670, 434] on div at bounding box center [557, 368] width 1115 height 655
click at [668, 396] on div at bounding box center [557, 368] width 1115 height 655
